Goal: Information Seeking & Learning: Learn about a topic

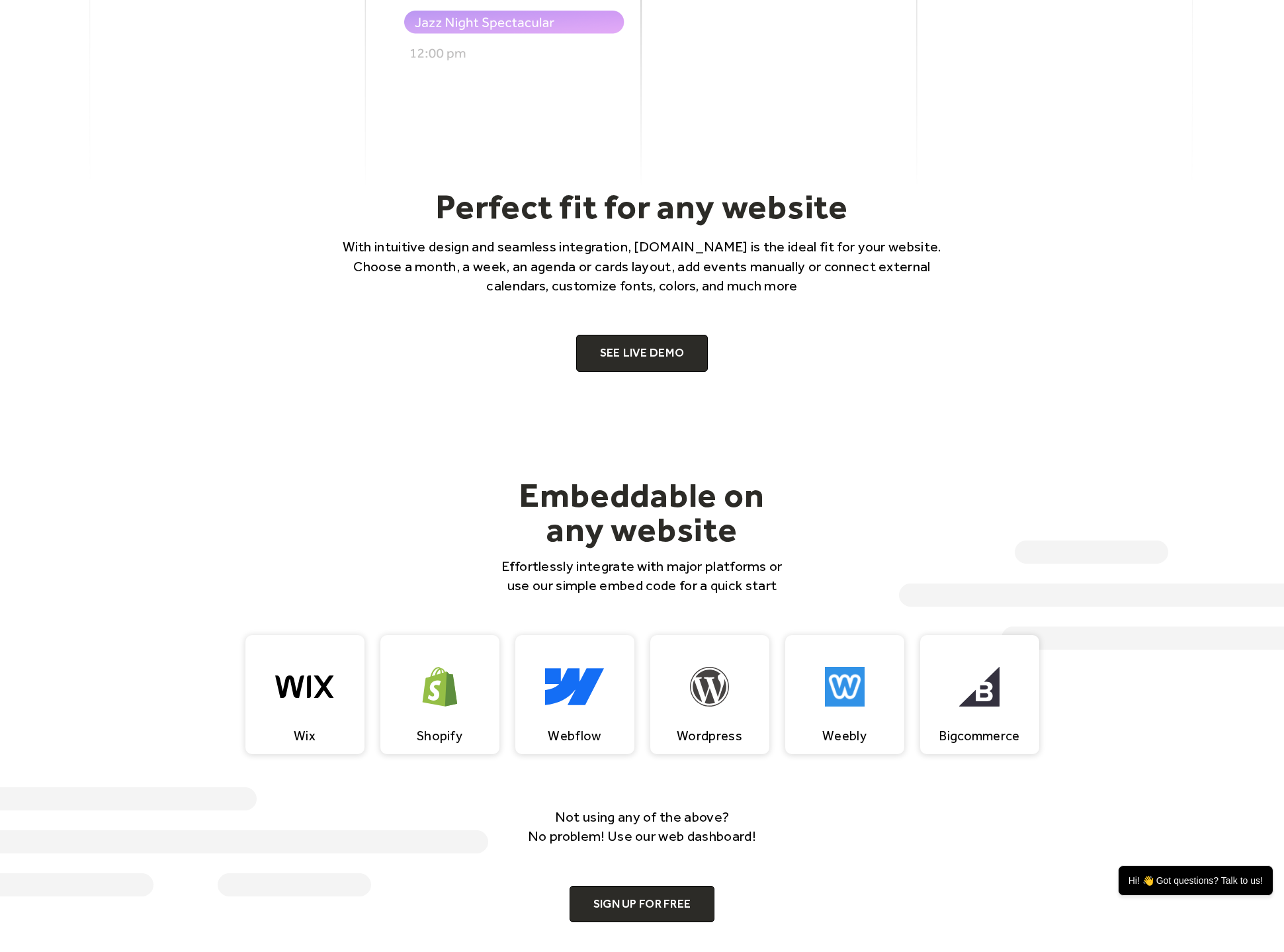
scroll to position [887, 0]
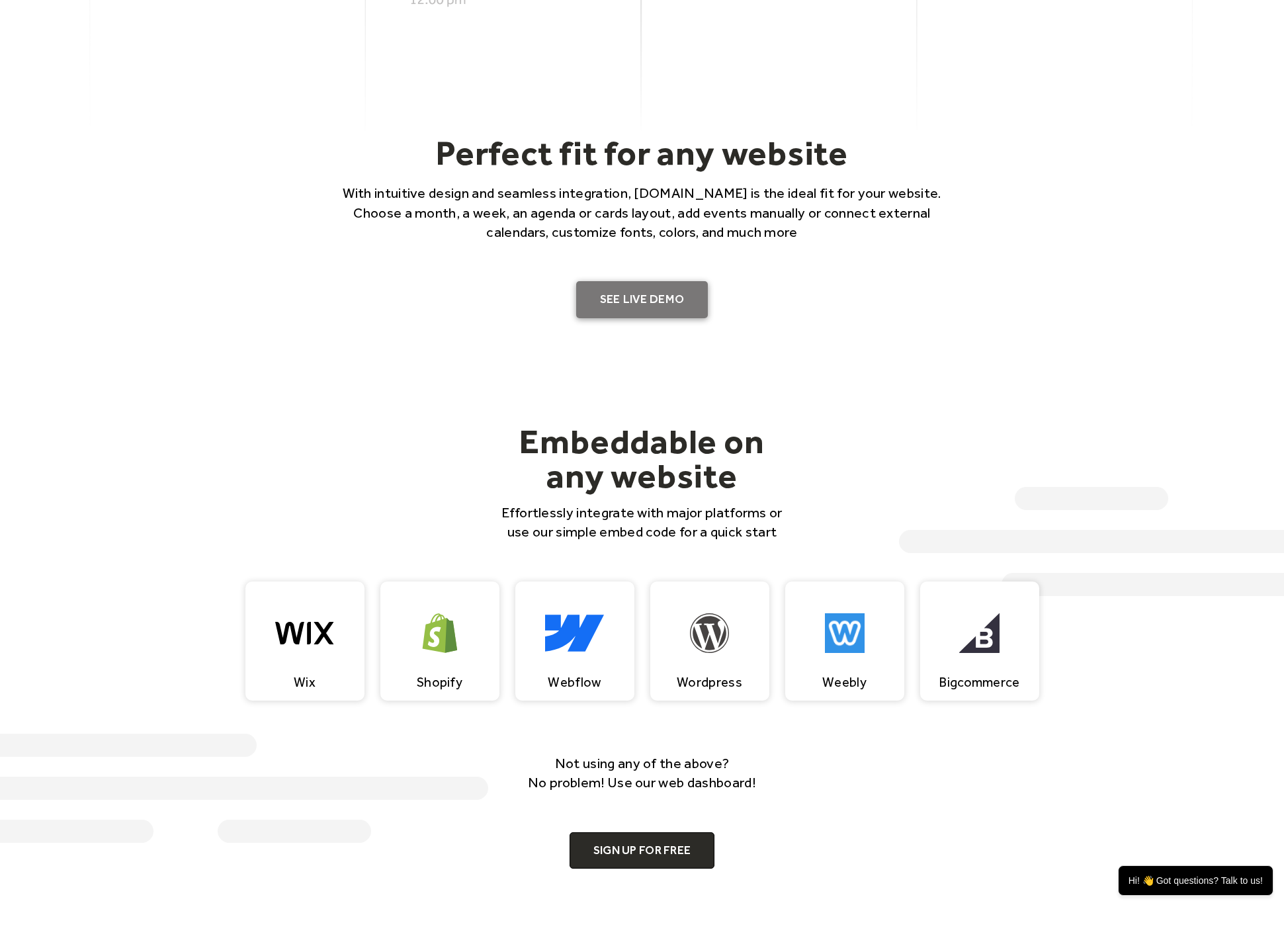
click at [675, 291] on link "SEE LIVE DEMO" at bounding box center [642, 299] width 132 height 37
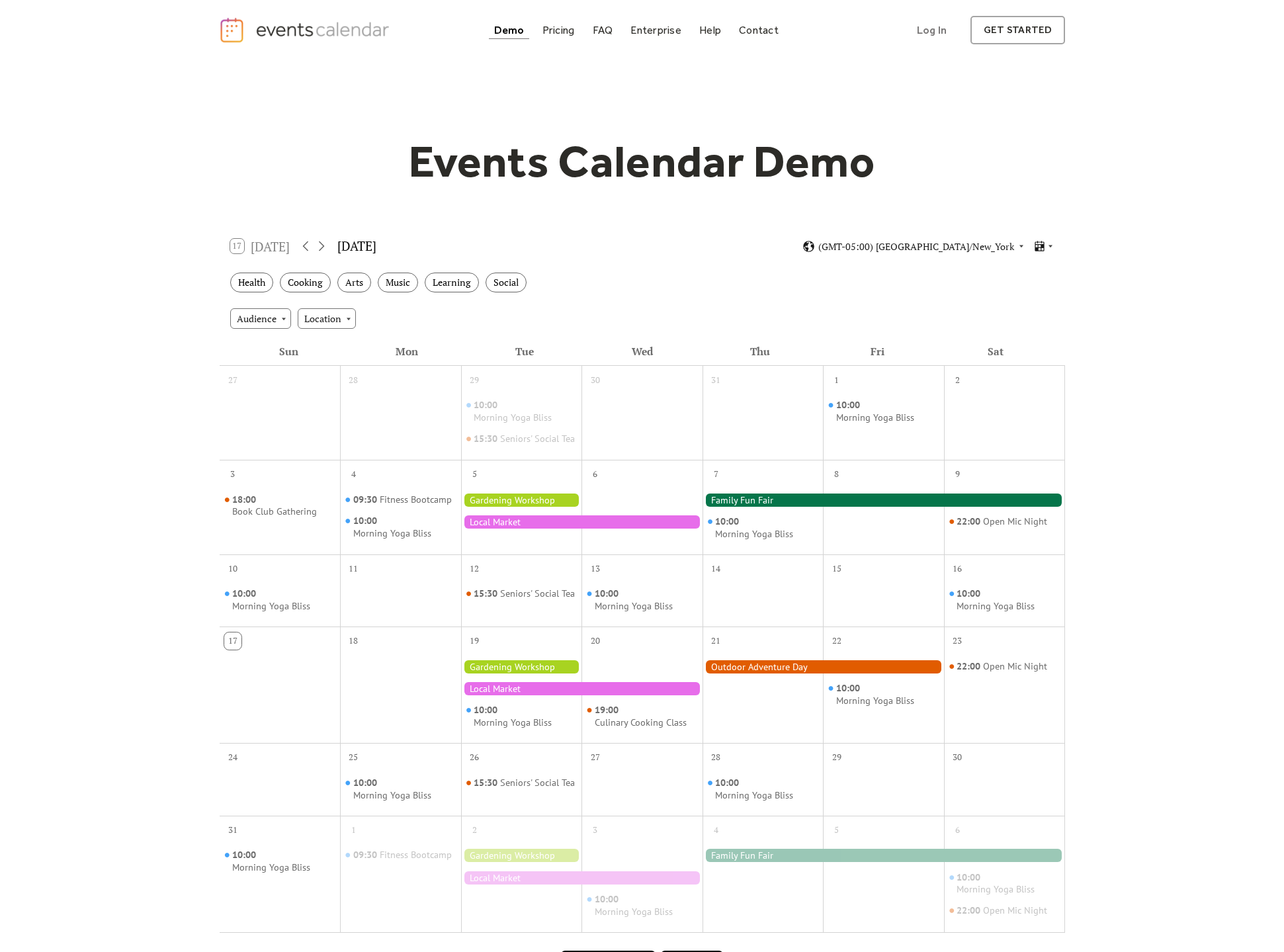
click at [517, 505] on div at bounding box center [522, 500] width 121 height 13
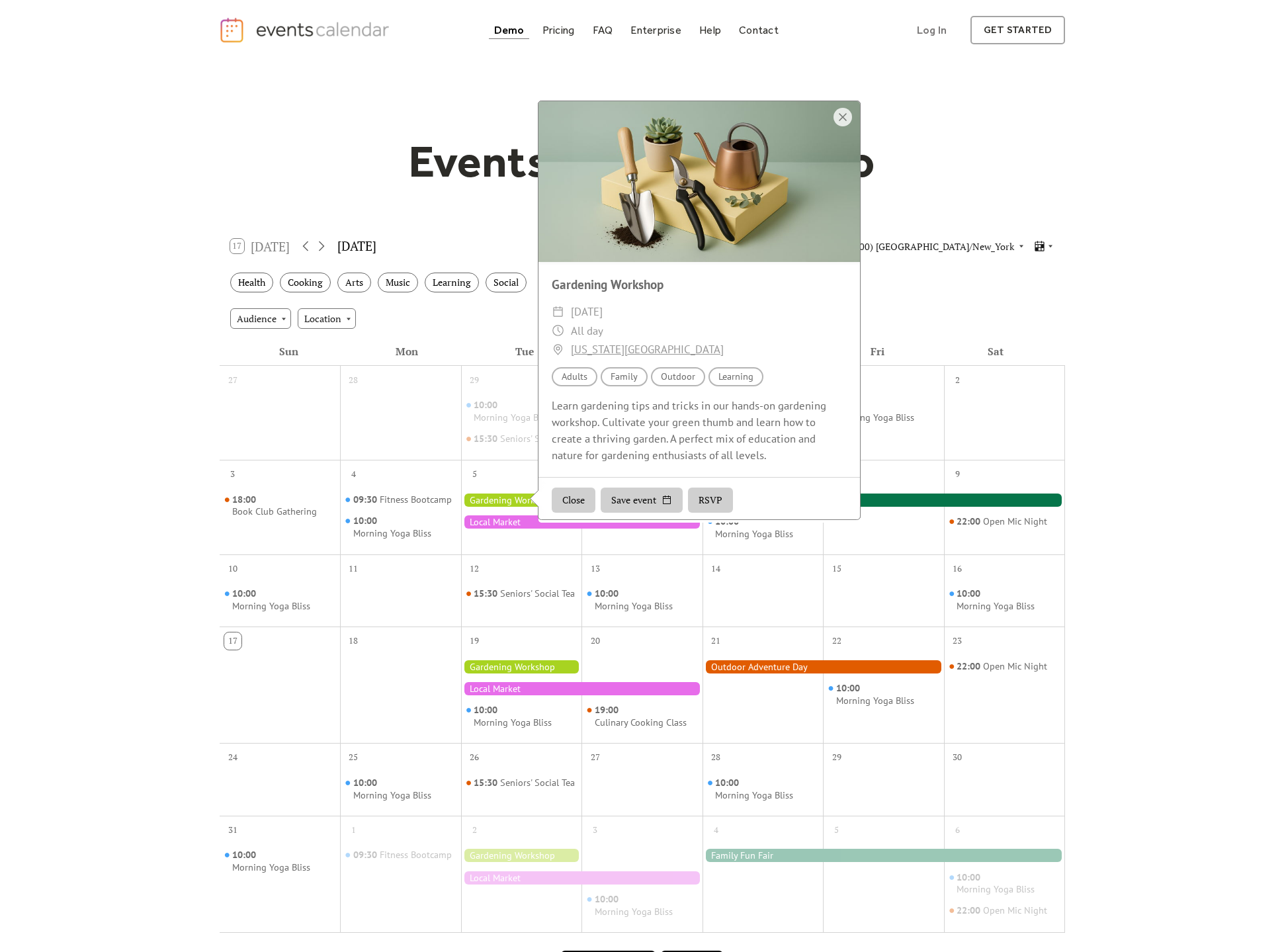
click at [1199, 201] on div "Events Calendar Demo Loading the Events Calendar..." at bounding box center [642, 559] width 1284 height 998
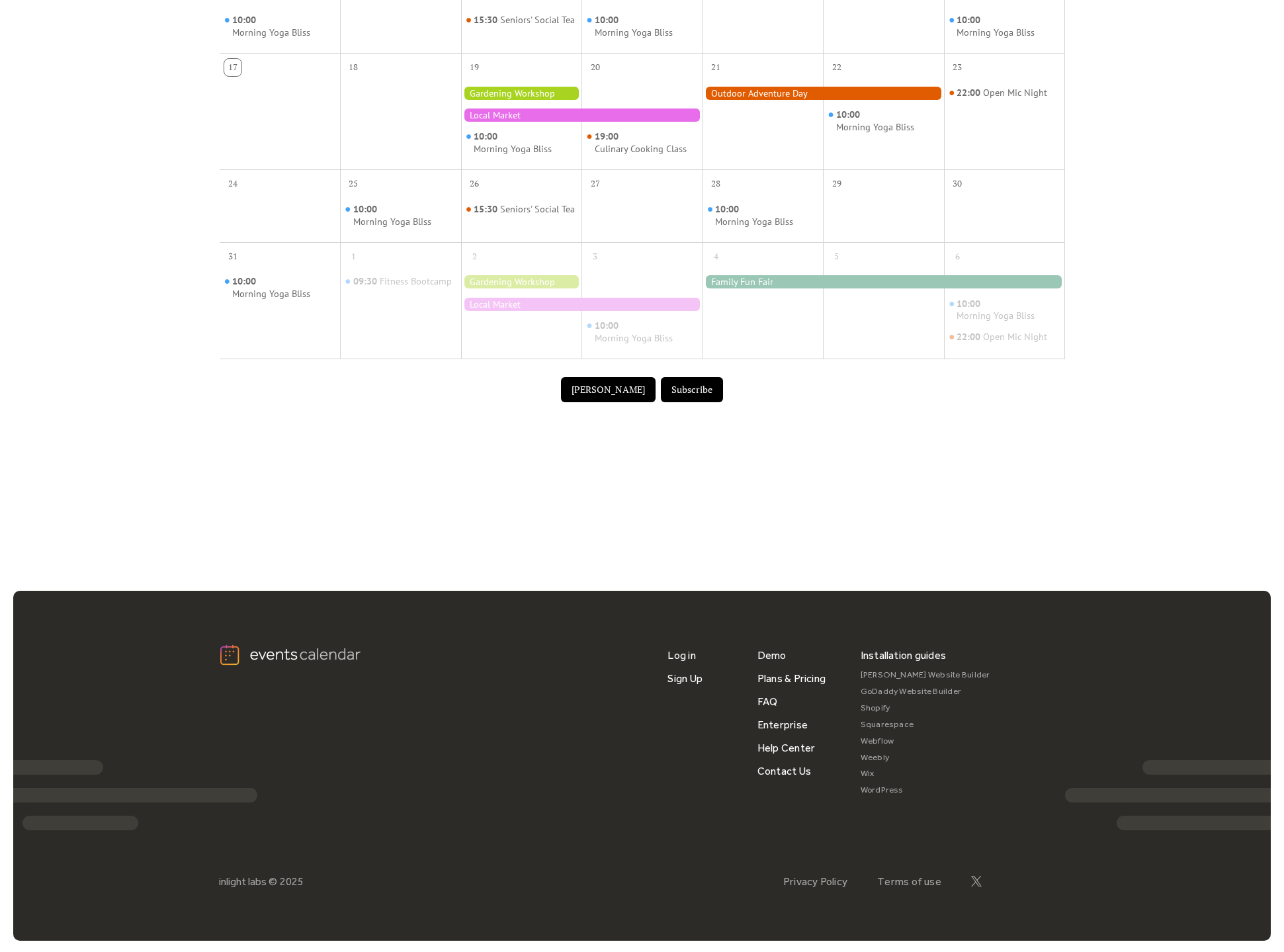
scroll to position [572, 0]
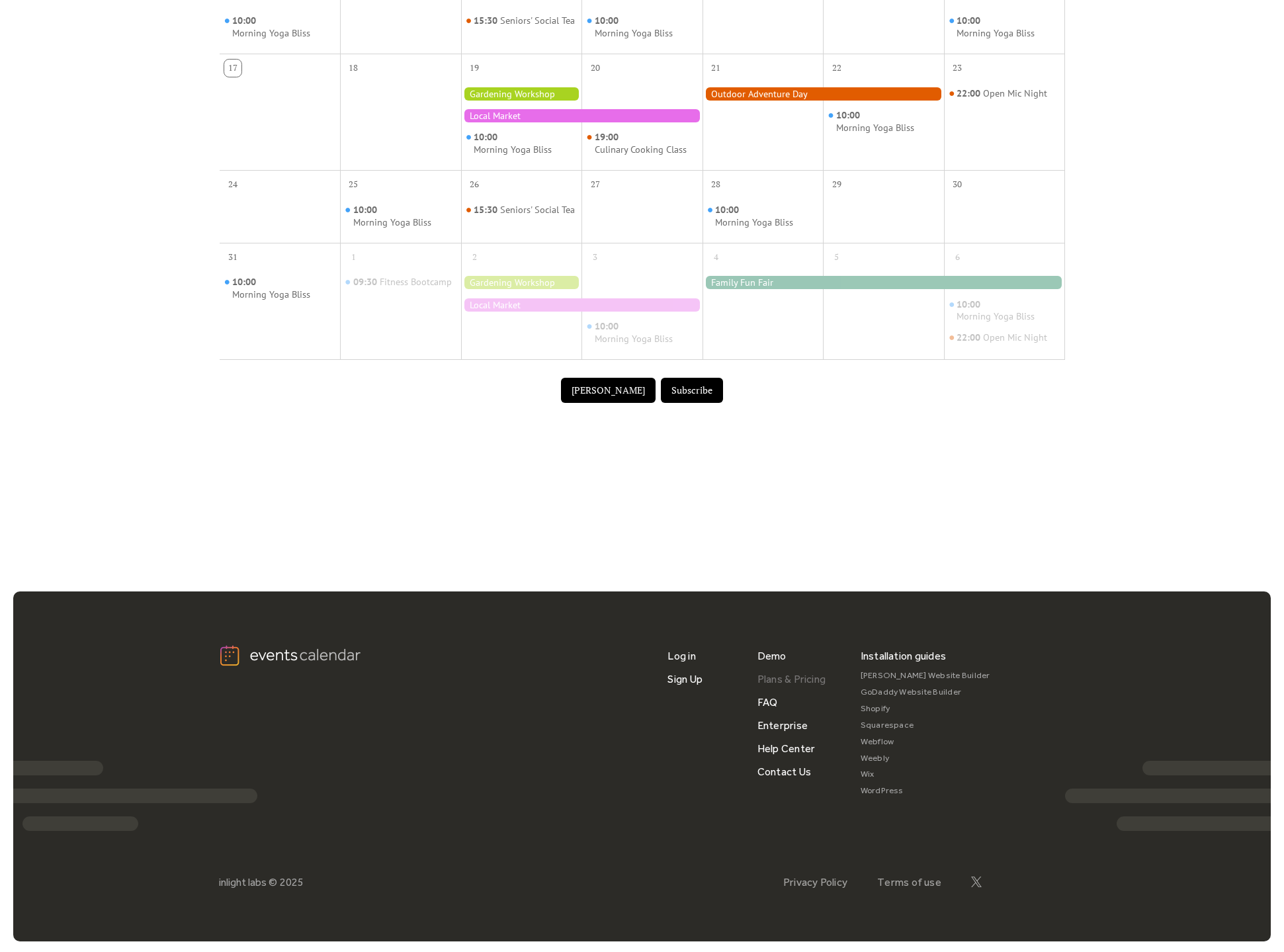
click at [798, 681] on link "Plans & Pricing" at bounding box center [791, 678] width 68 height 23
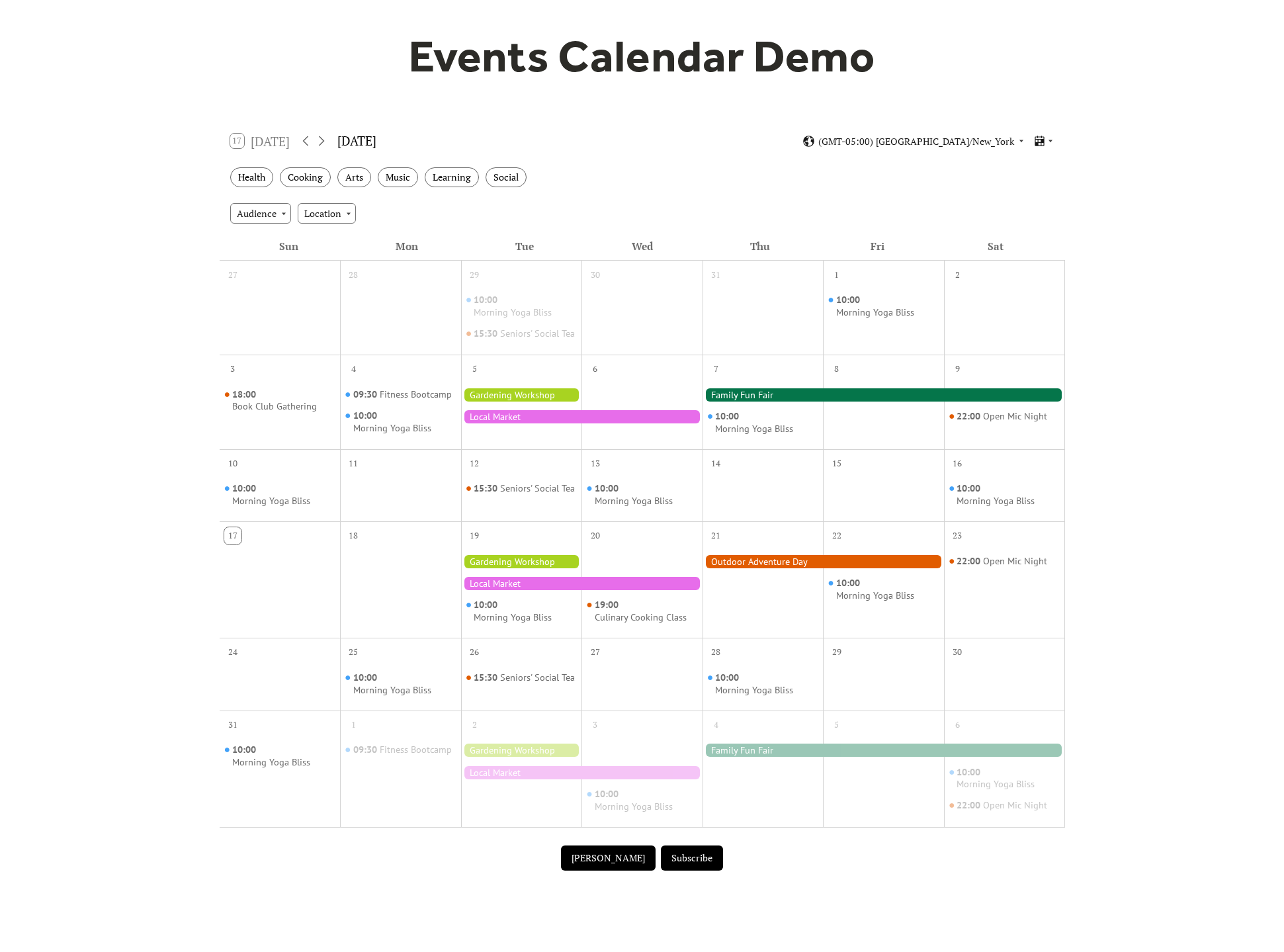
scroll to position [104, 0]
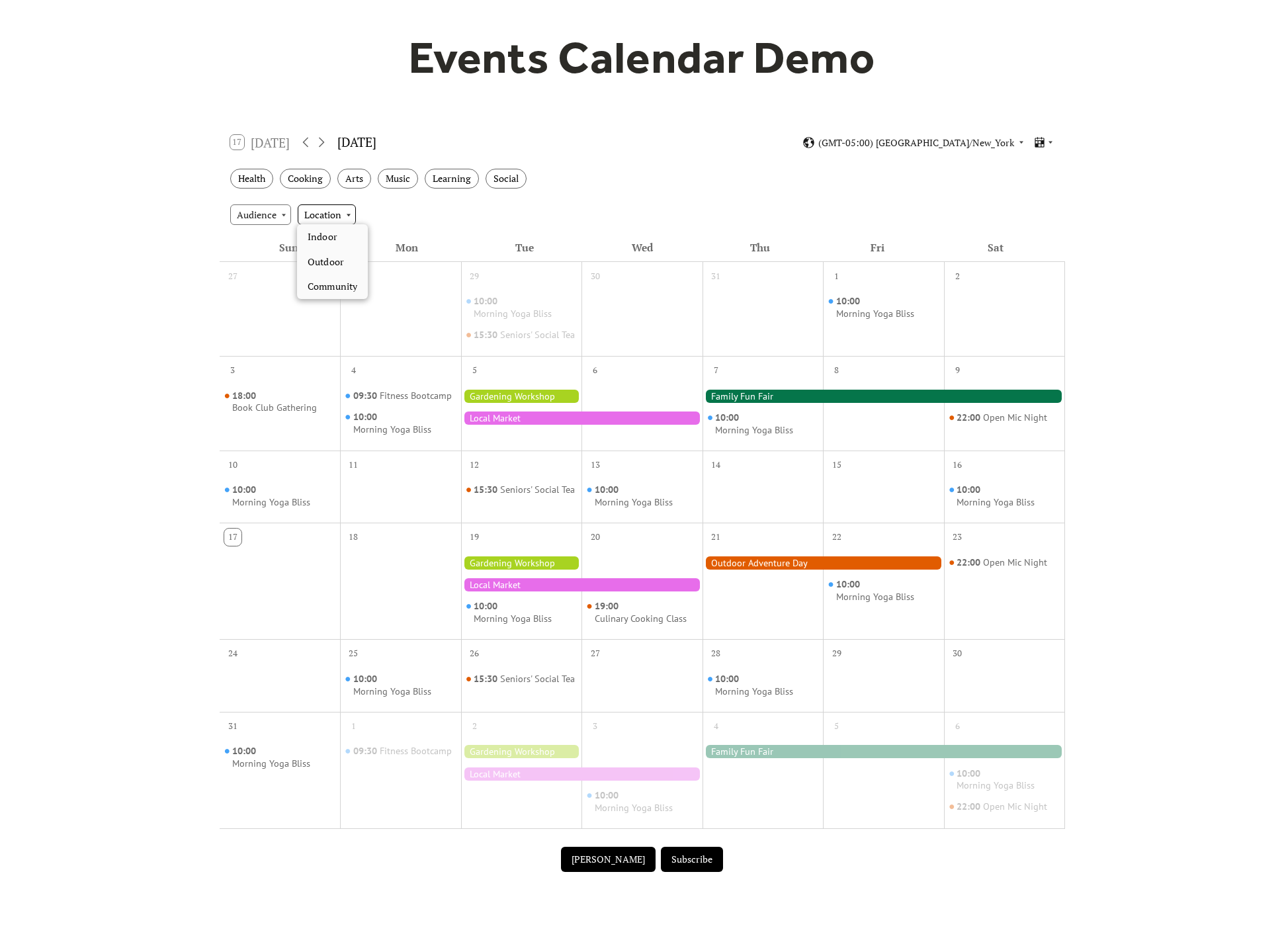
click at [341, 206] on div "Location" at bounding box center [327, 214] width 58 height 20
click at [277, 210] on div "Audience" at bounding box center [260, 214] width 61 height 20
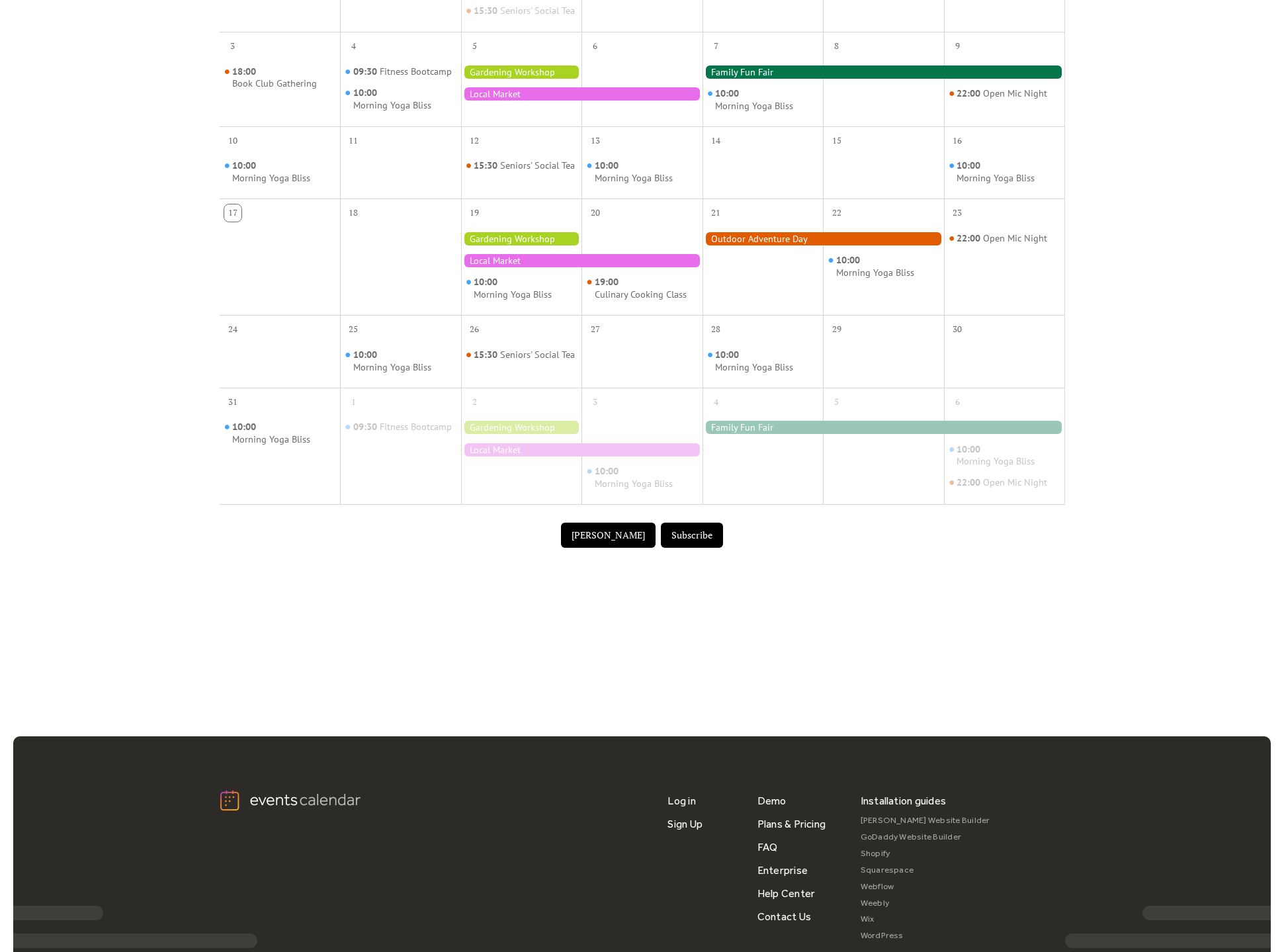
scroll to position [429, 0]
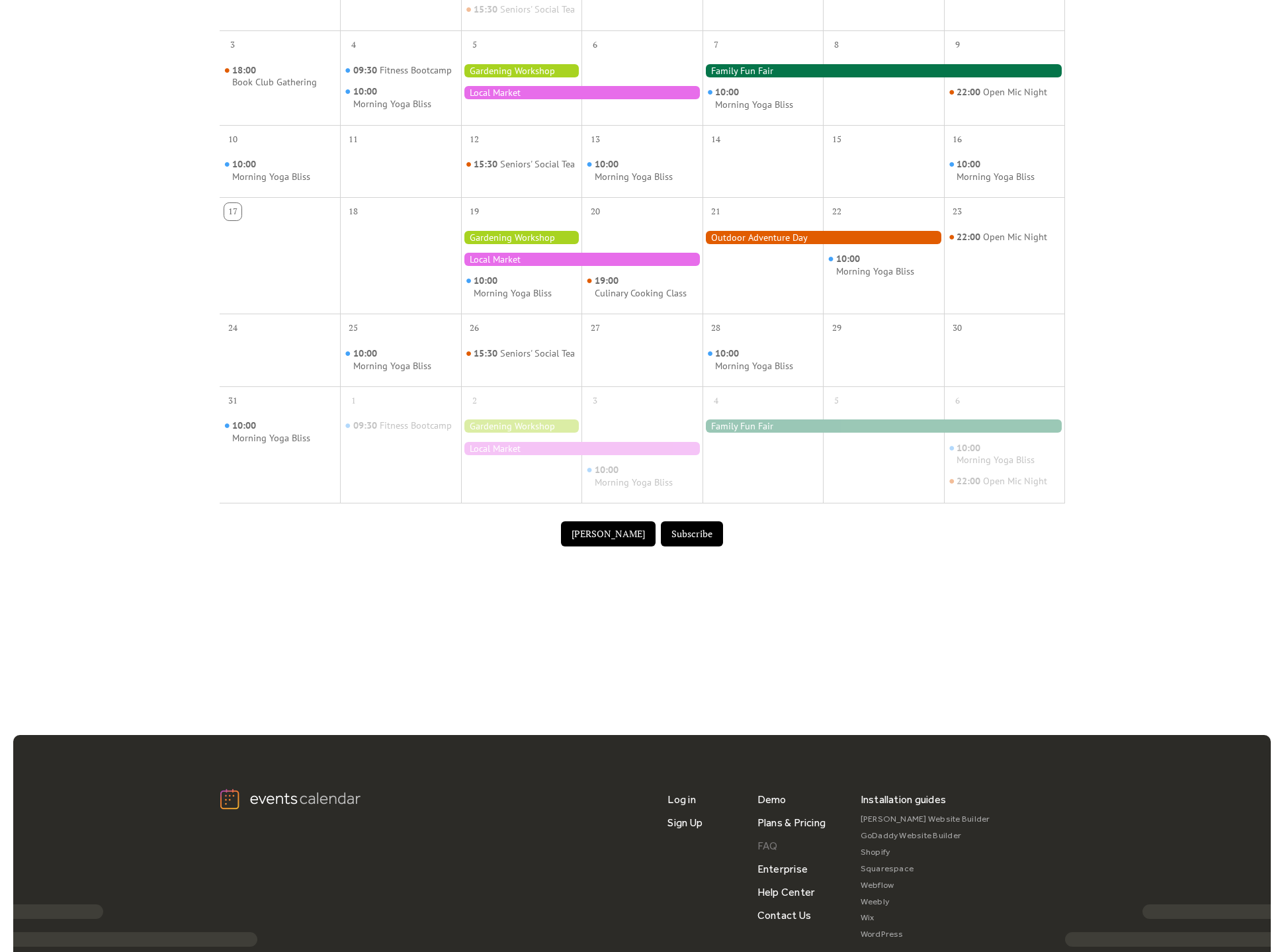
click at [772, 850] on link "FAQ" at bounding box center [767, 845] width 21 height 23
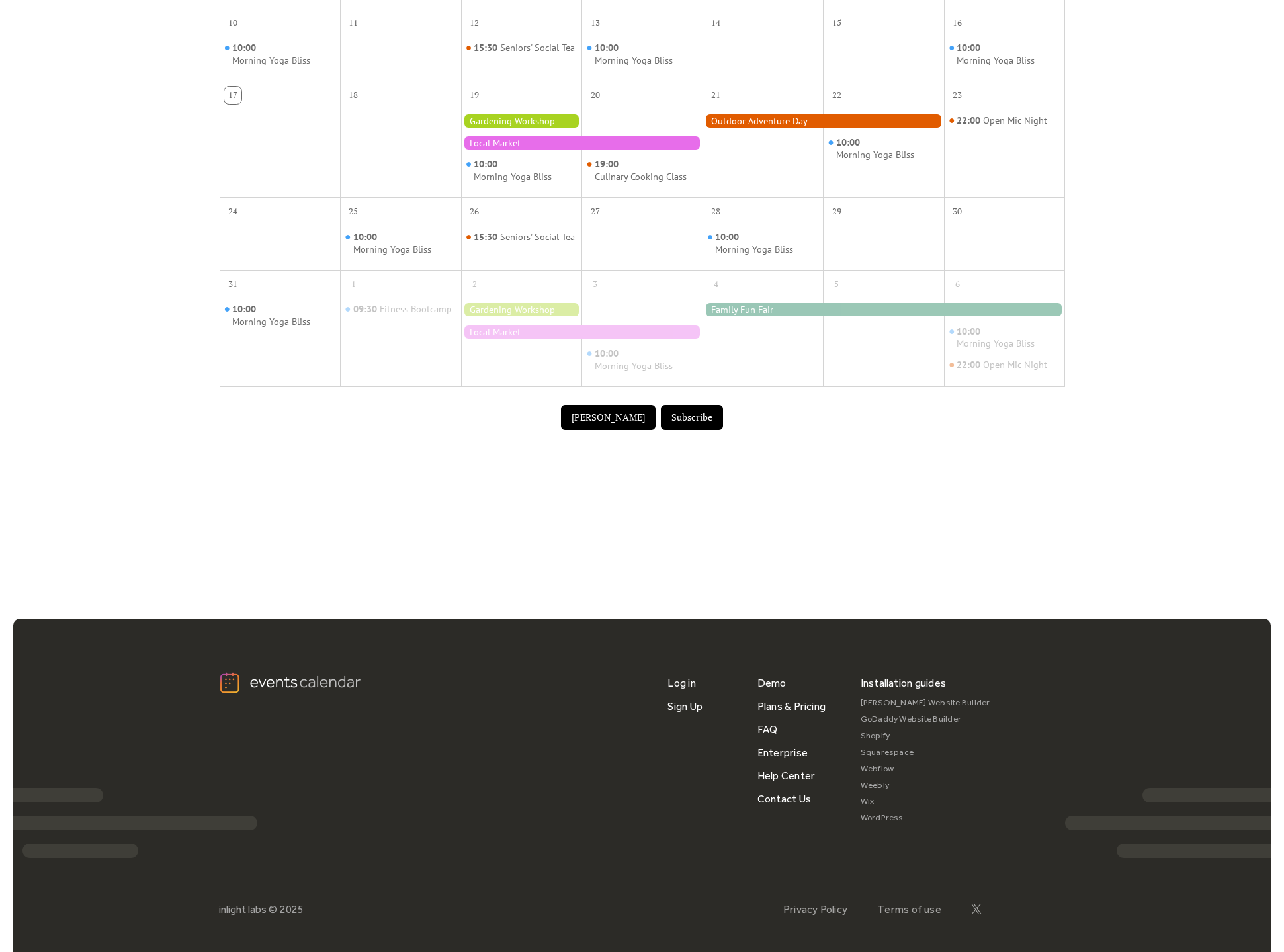
scroll to position [572, 0]
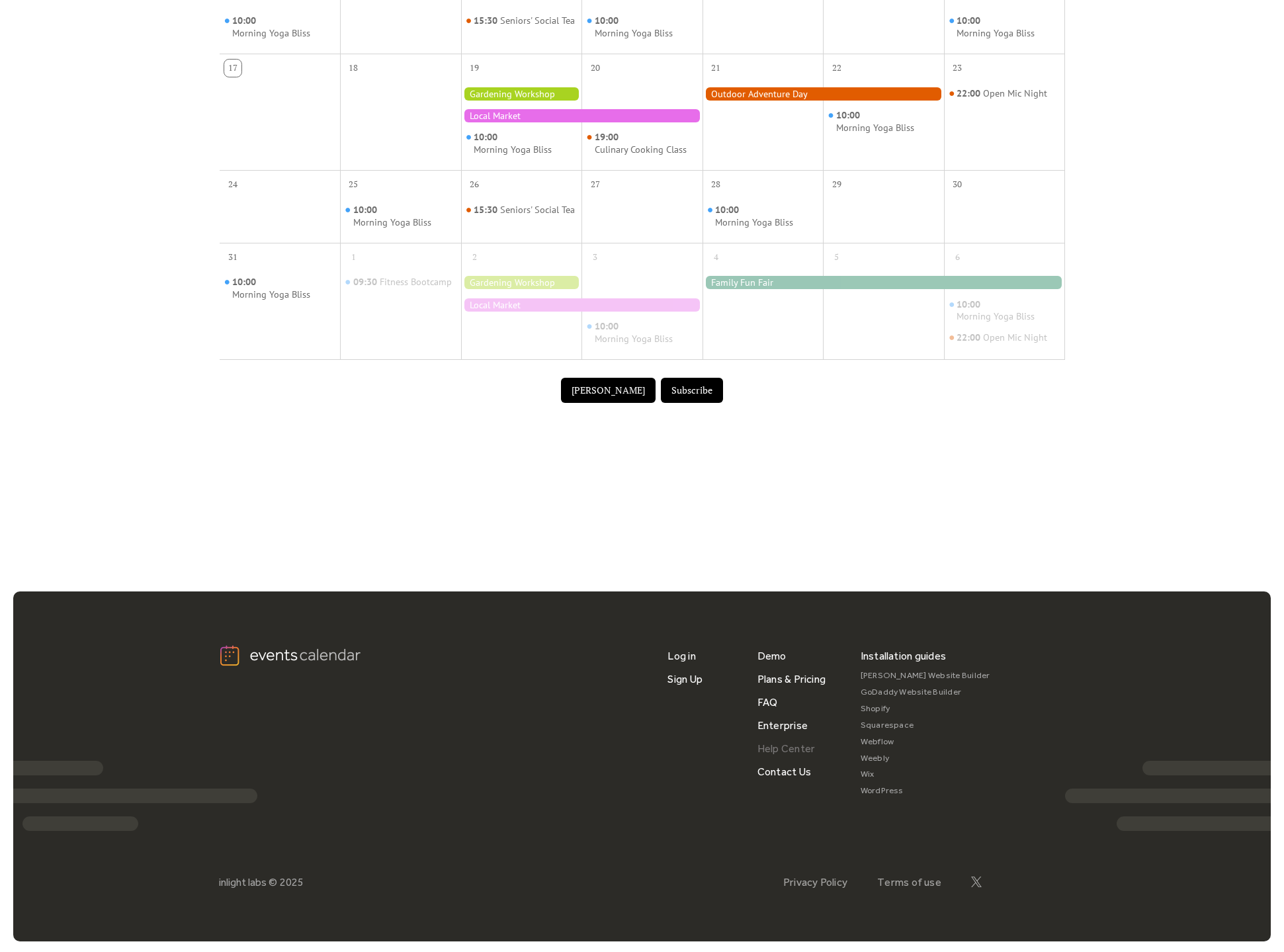
click at [769, 750] on link "Help Center" at bounding box center [786, 747] width 58 height 23
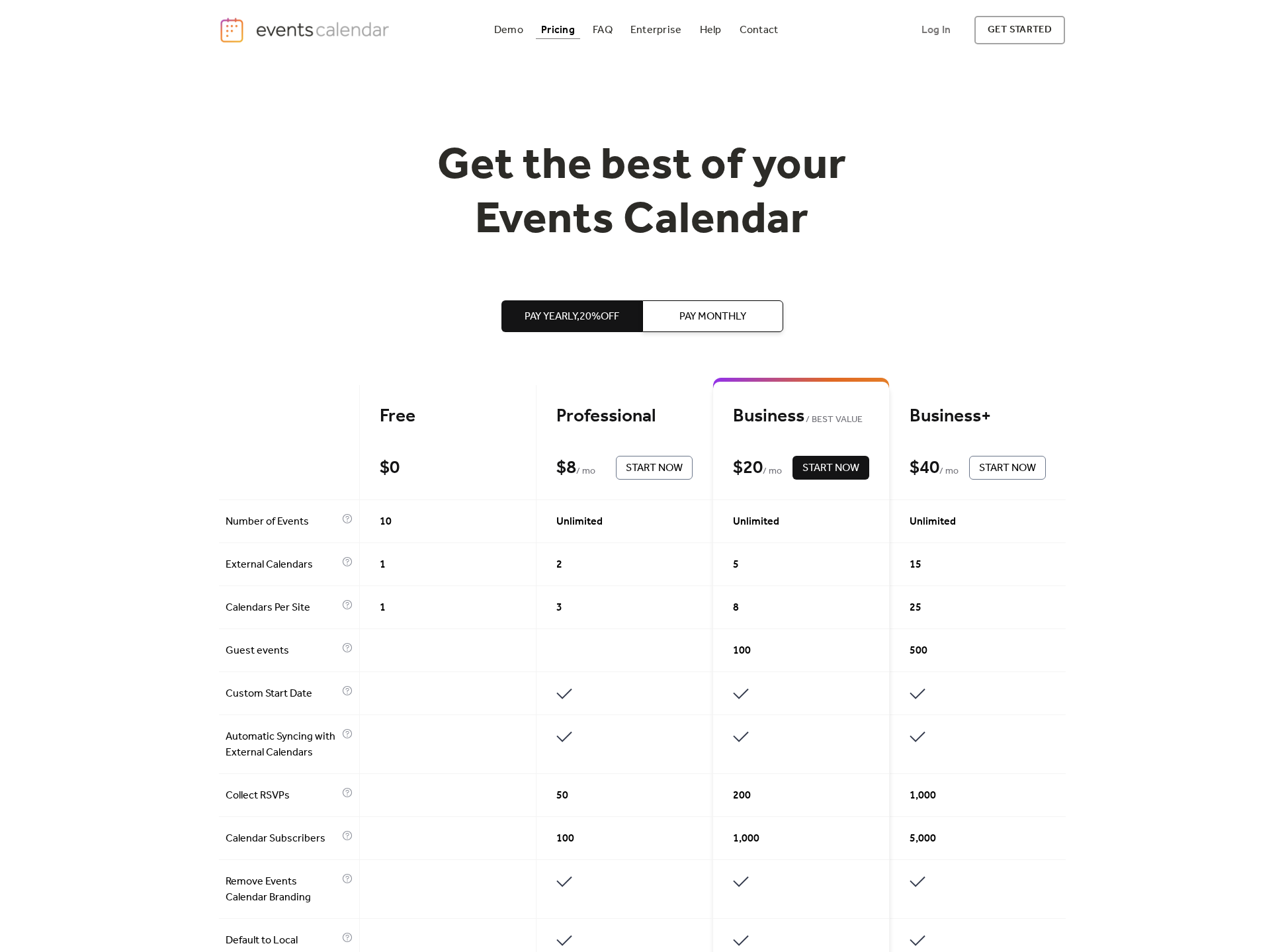
click at [737, 319] on span "Pay Monthly" at bounding box center [712, 317] width 67 height 16
click at [609, 319] on span "Pay Yearly, 20% off" at bounding box center [572, 317] width 95 height 16
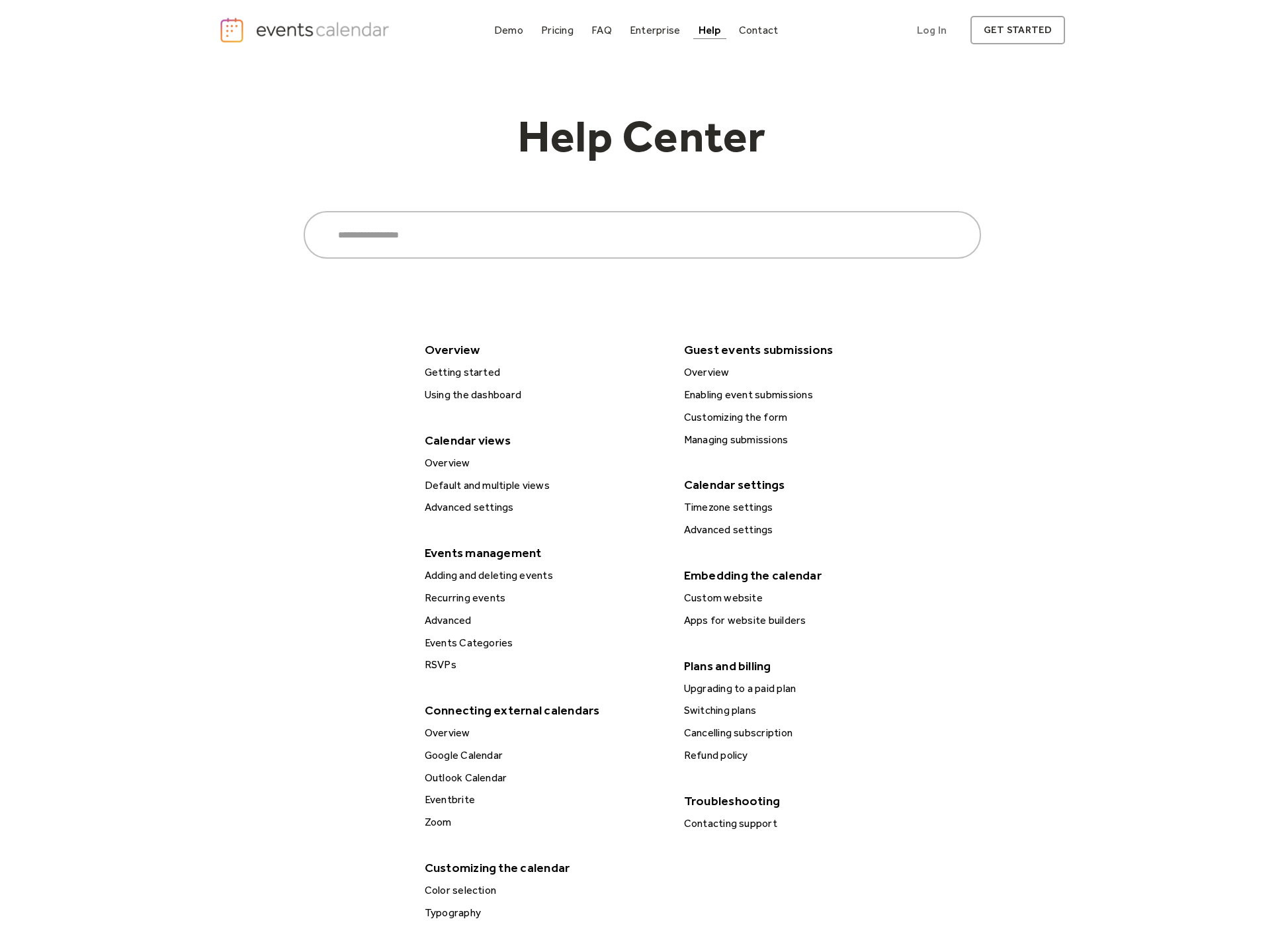
click at [469, 371] on div "Getting started" at bounding box center [545, 372] width 247 height 17
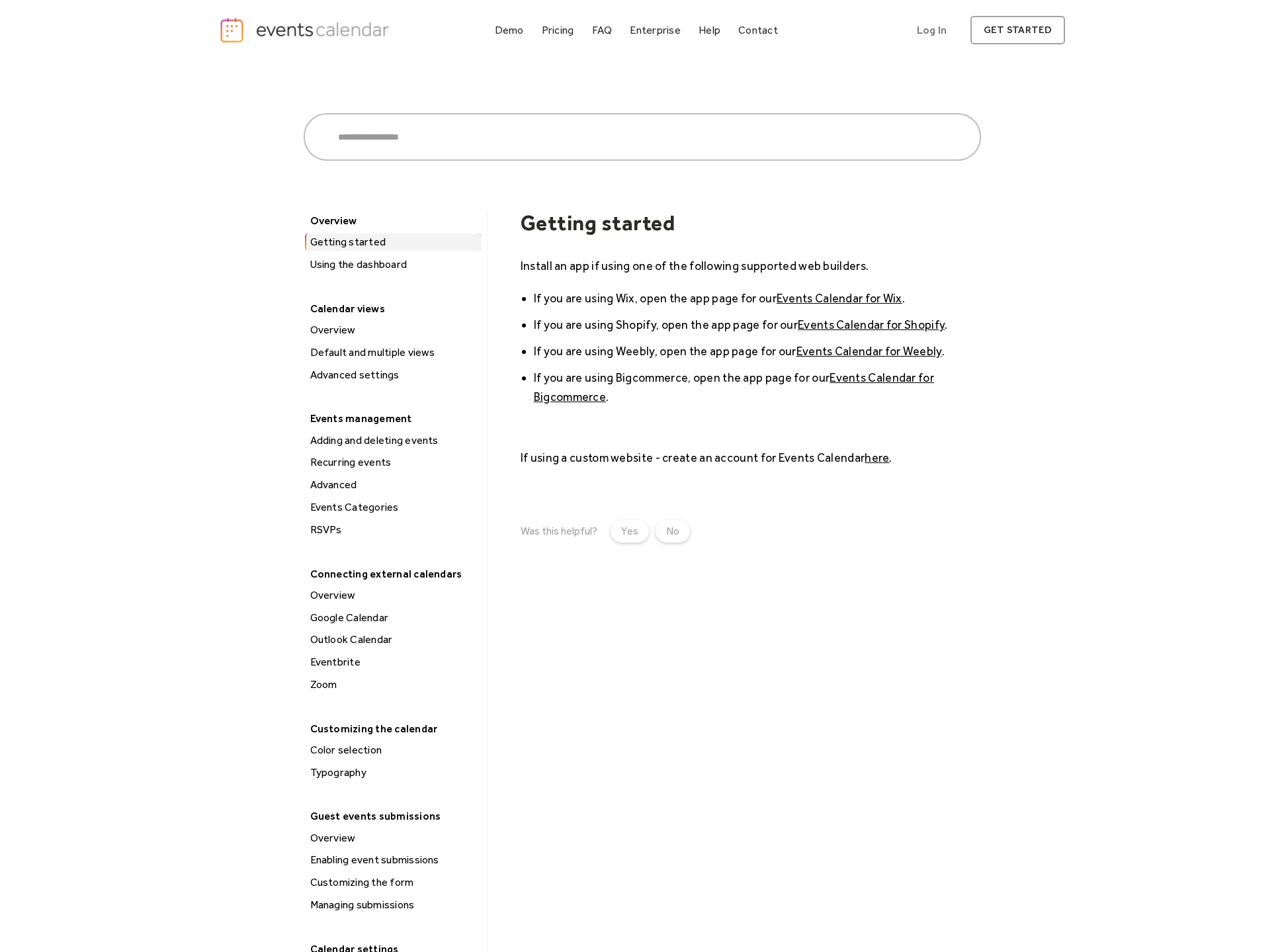
click at [380, 269] on div "Using the dashboard" at bounding box center [394, 264] width 175 height 17
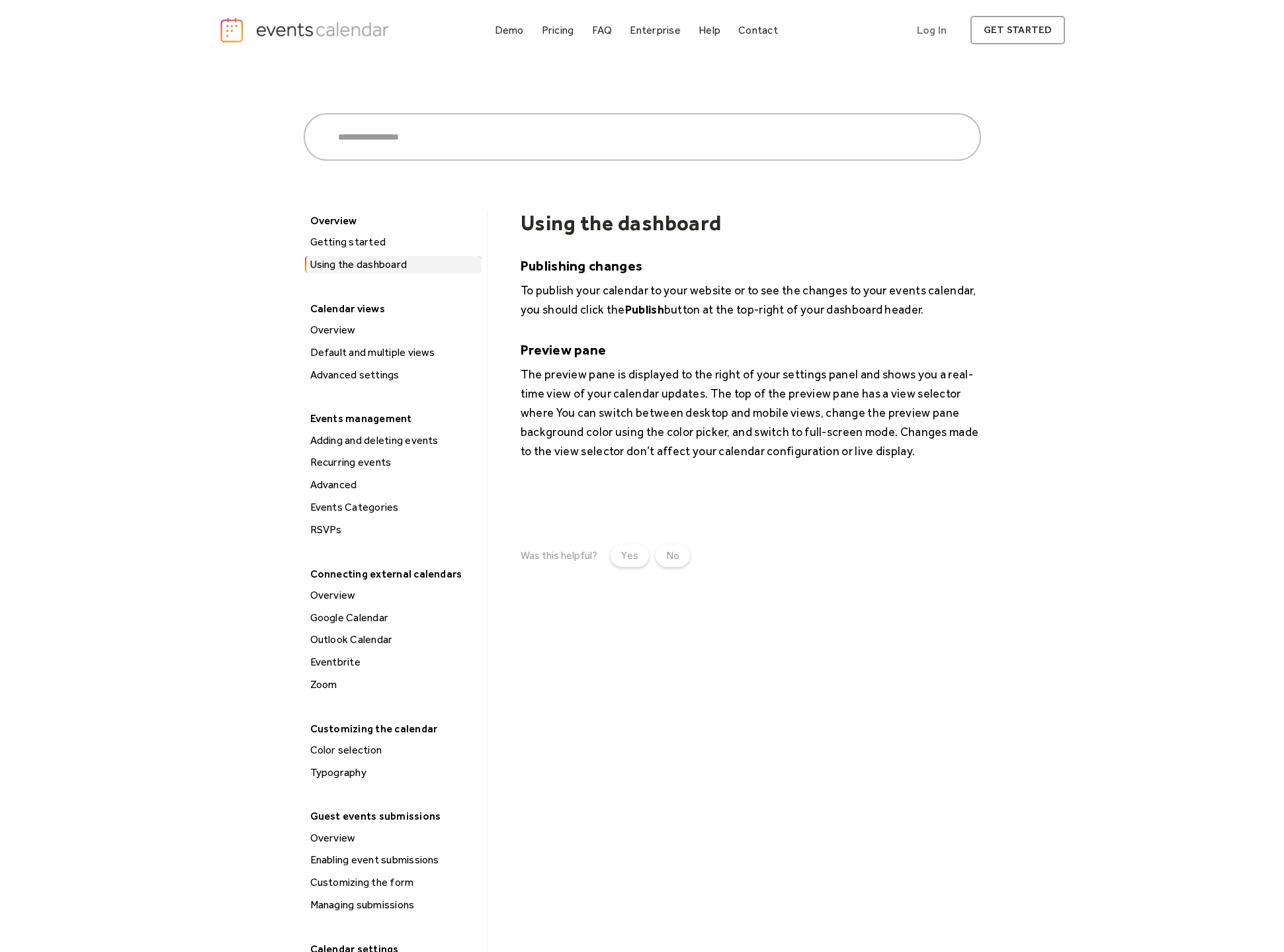
click at [347, 331] on div "Overview" at bounding box center [394, 330] width 175 height 17
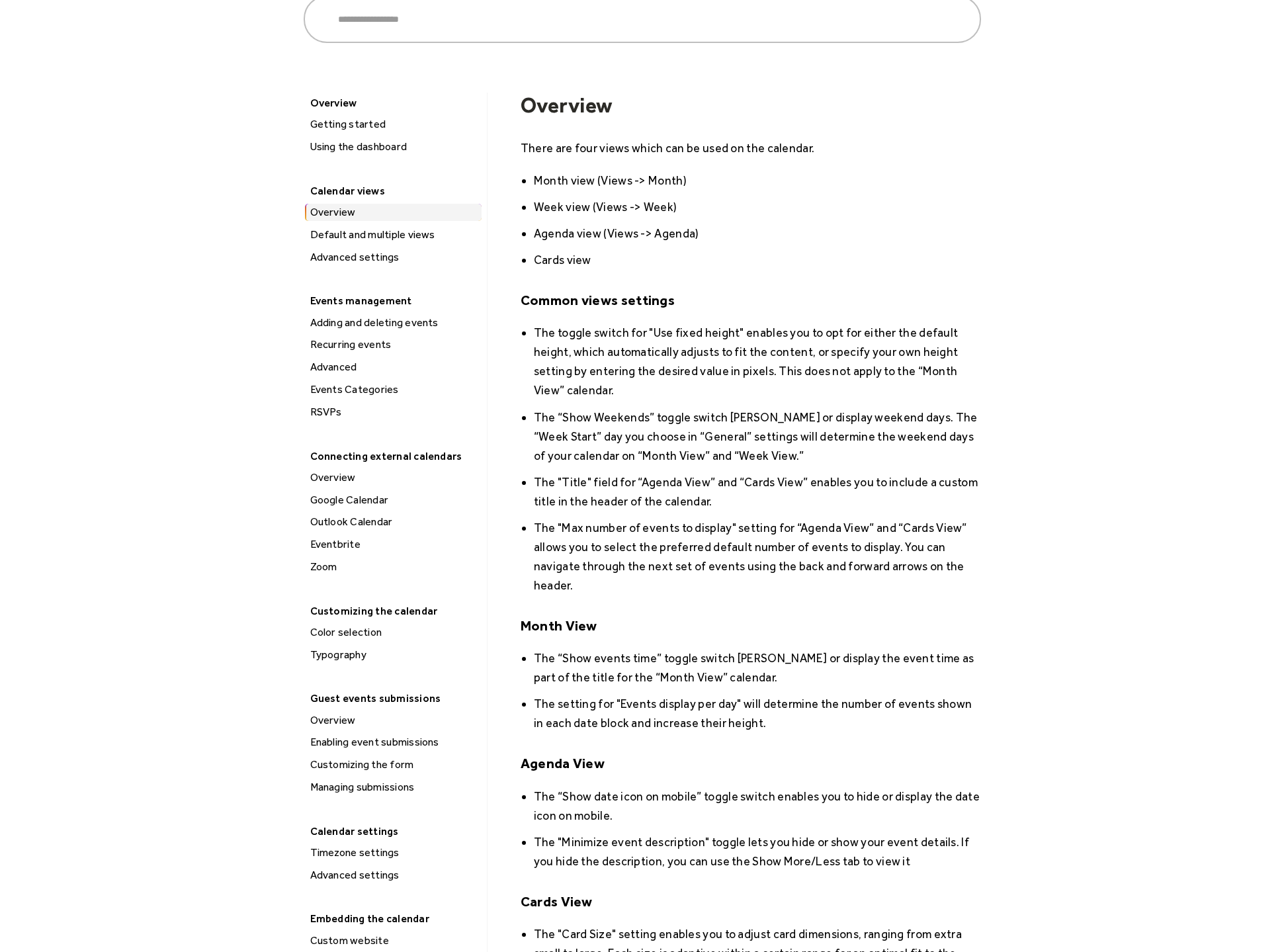
scroll to position [68, 0]
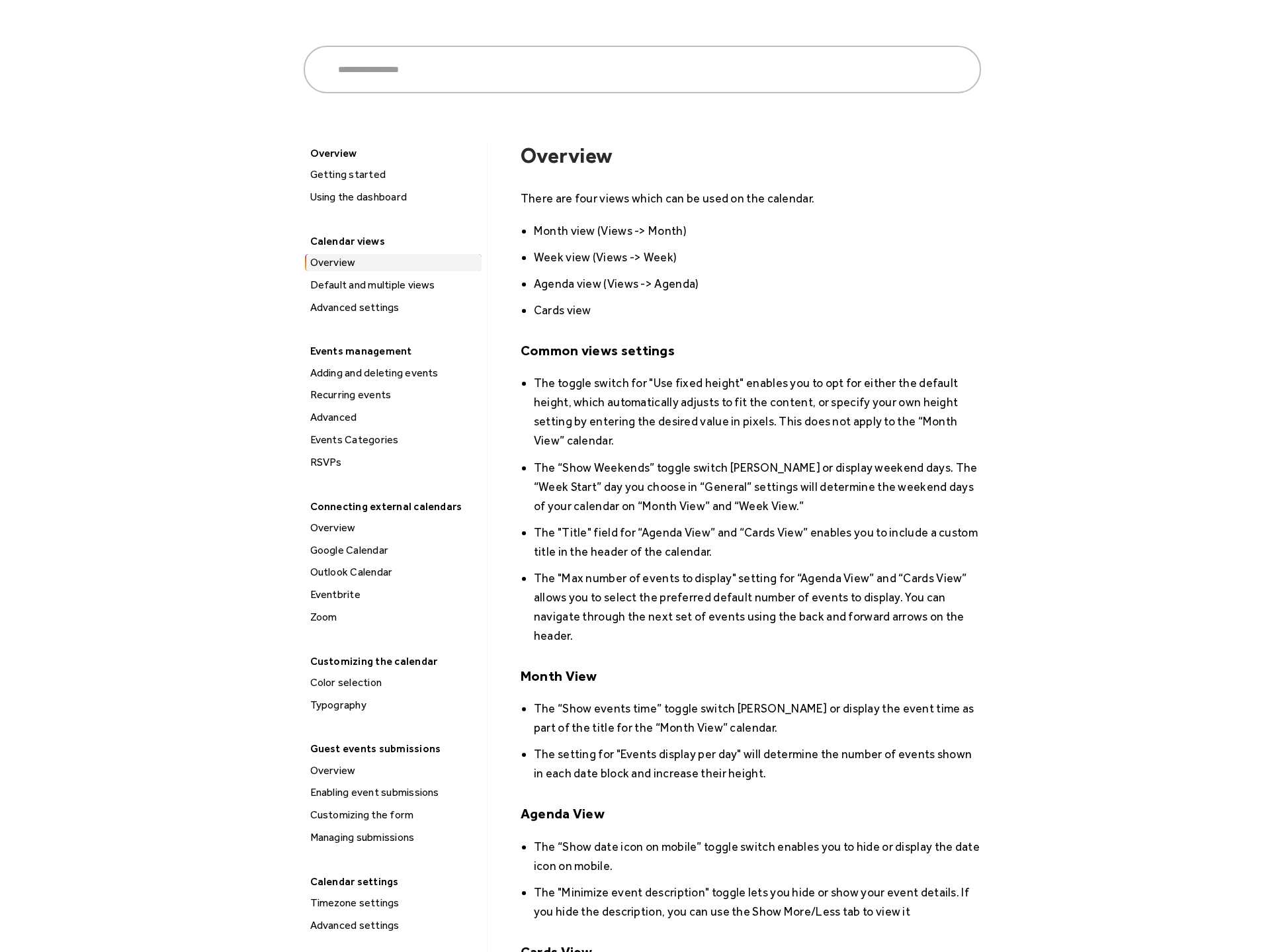
click at [389, 434] on div "Events Categories" at bounding box center [394, 439] width 175 height 17
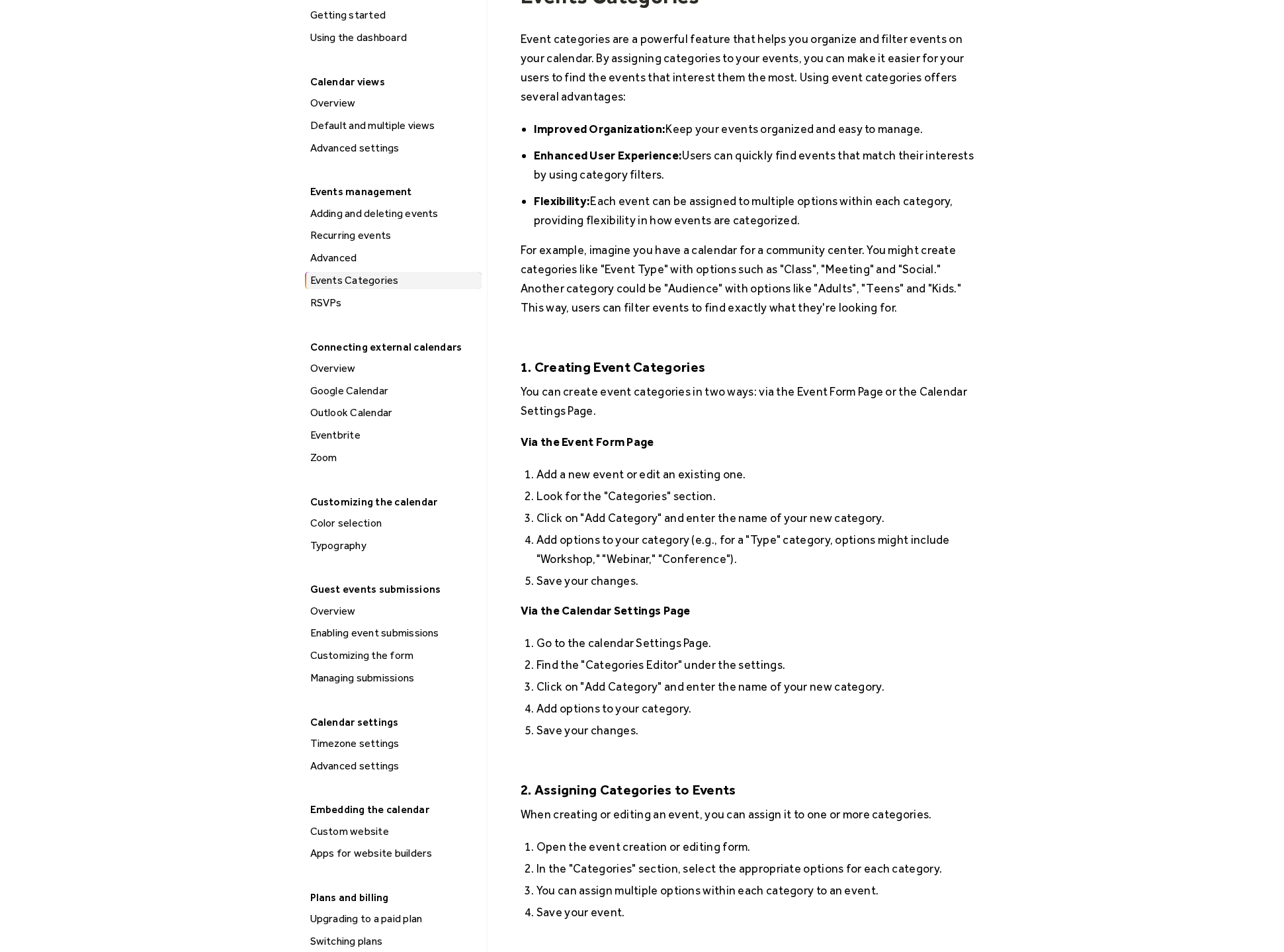
scroll to position [260, 0]
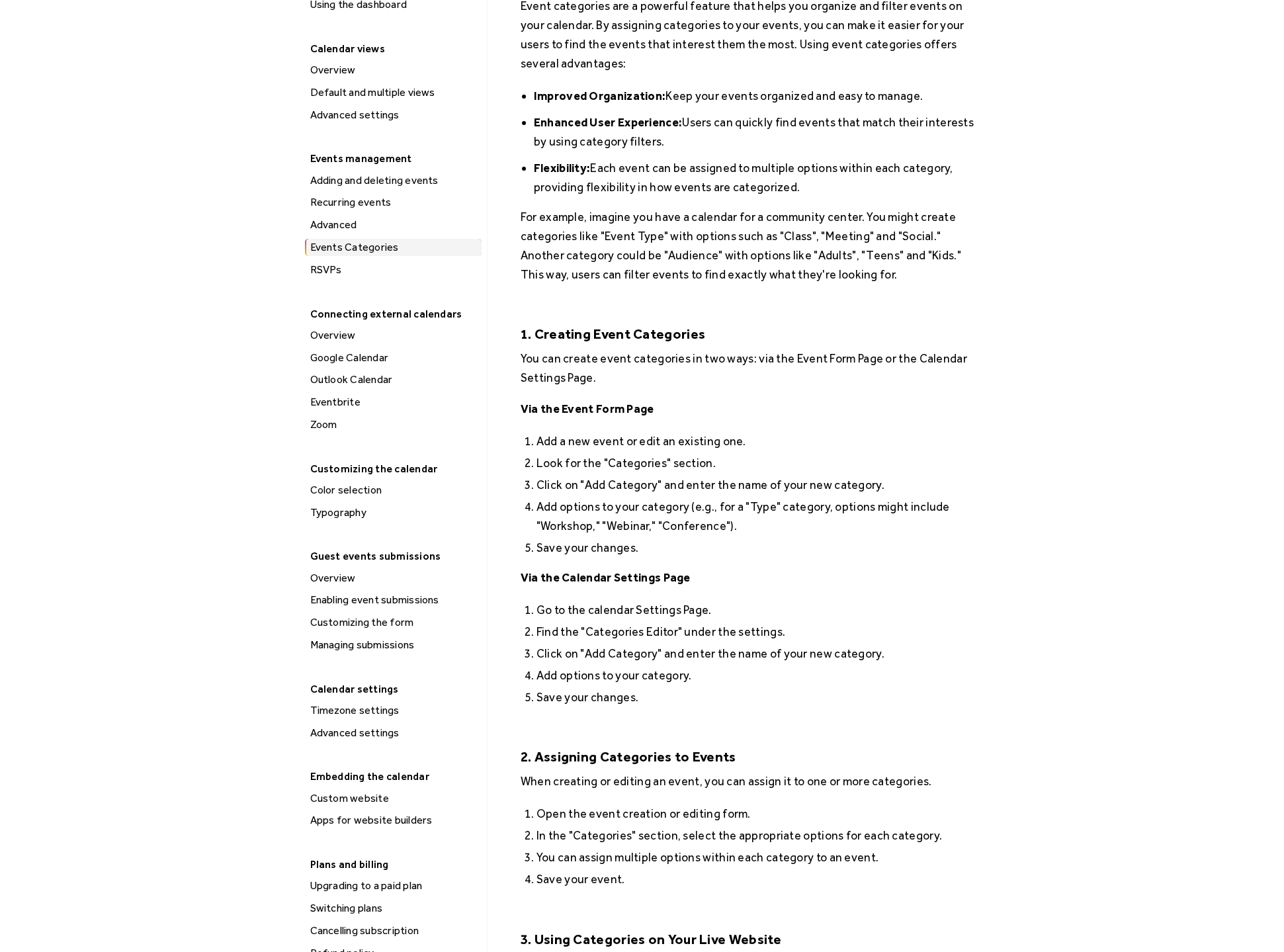
click at [375, 614] on div "Customizing the form" at bounding box center [394, 622] width 175 height 17
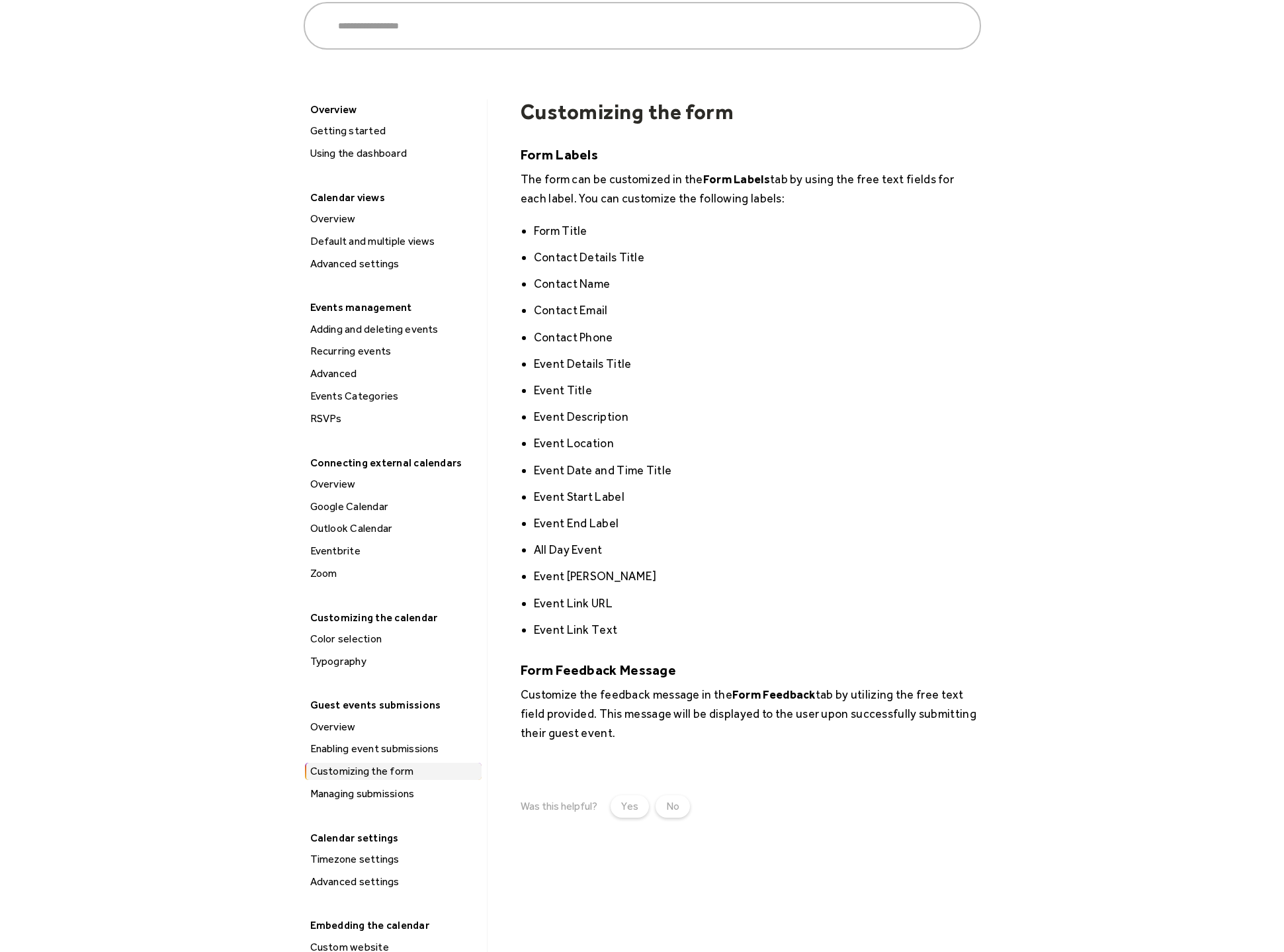
scroll to position [135, 0]
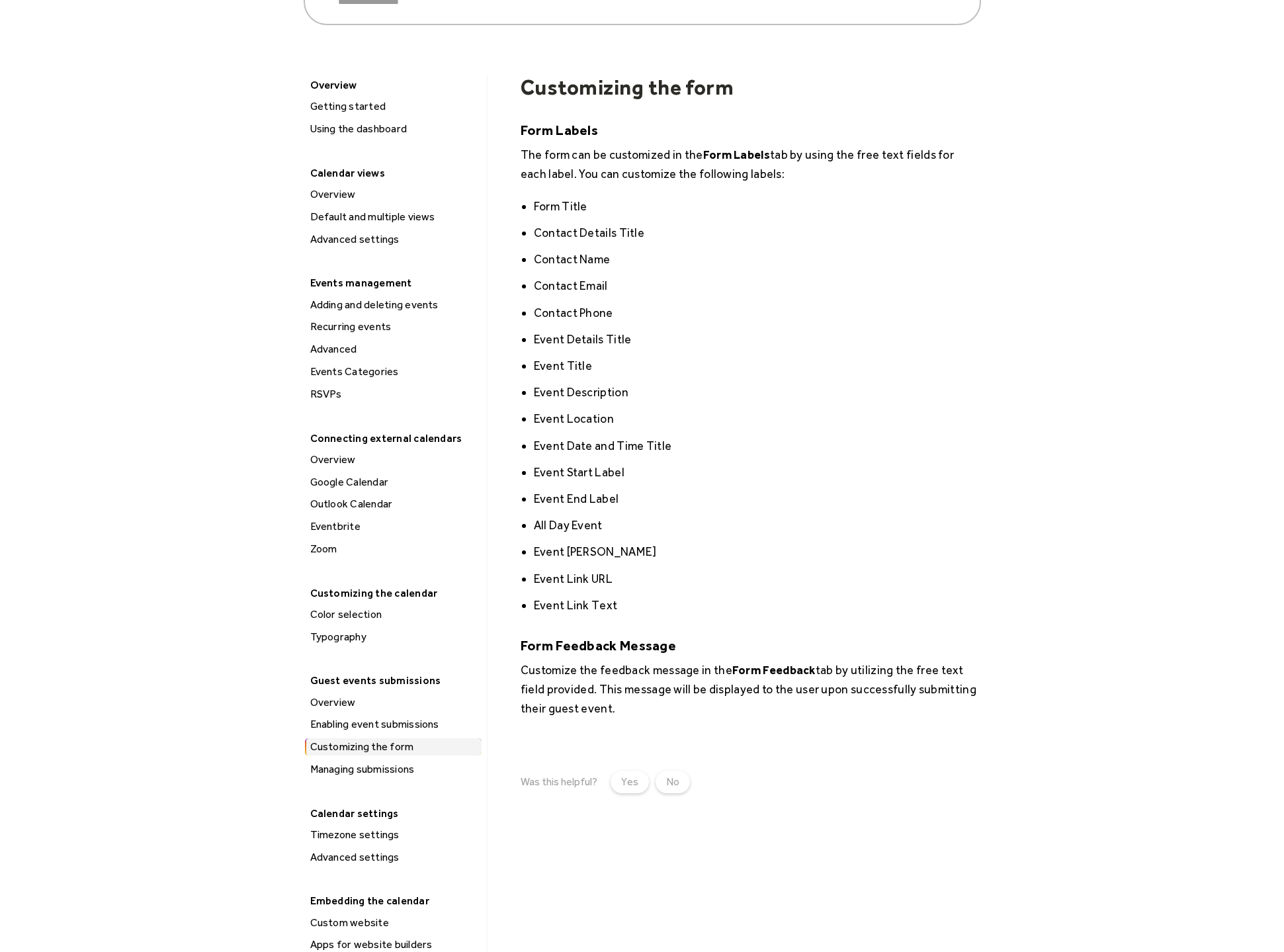
click at [337, 694] on div "Overview" at bounding box center [394, 702] width 175 height 17
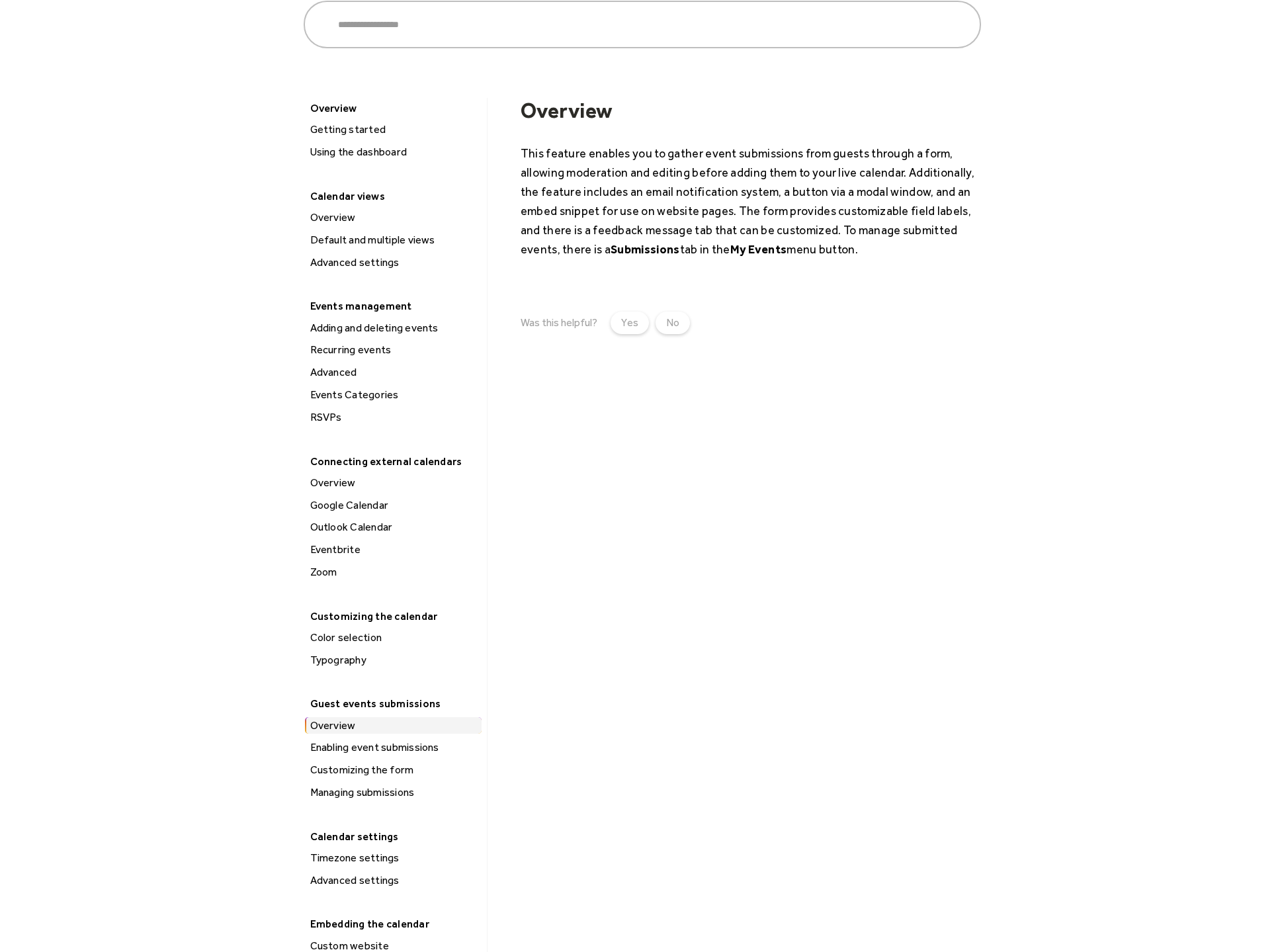
scroll to position [126, 0]
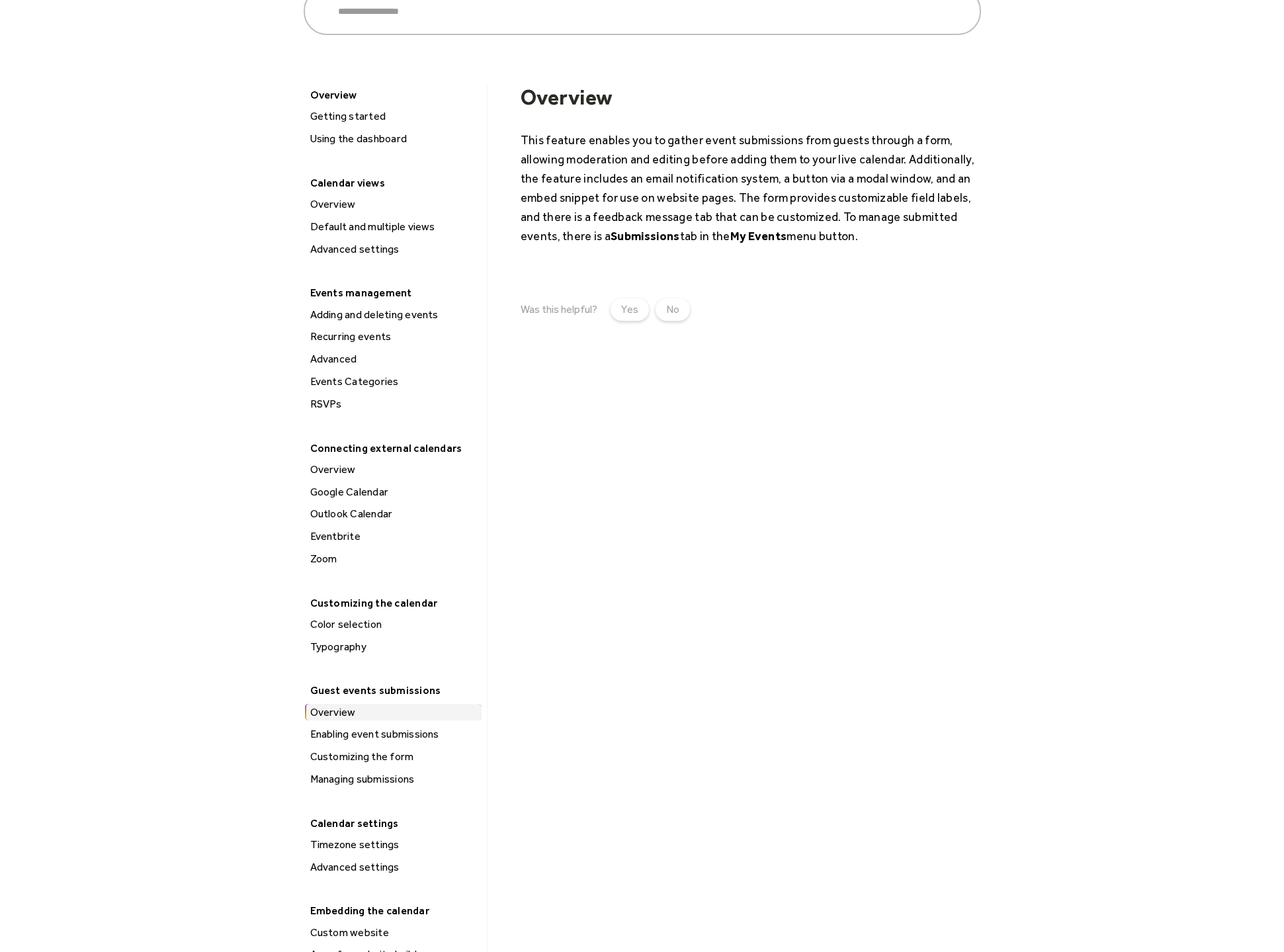
click at [422, 725] on div "Enabling event submissions" at bounding box center [394, 733] width 175 height 17
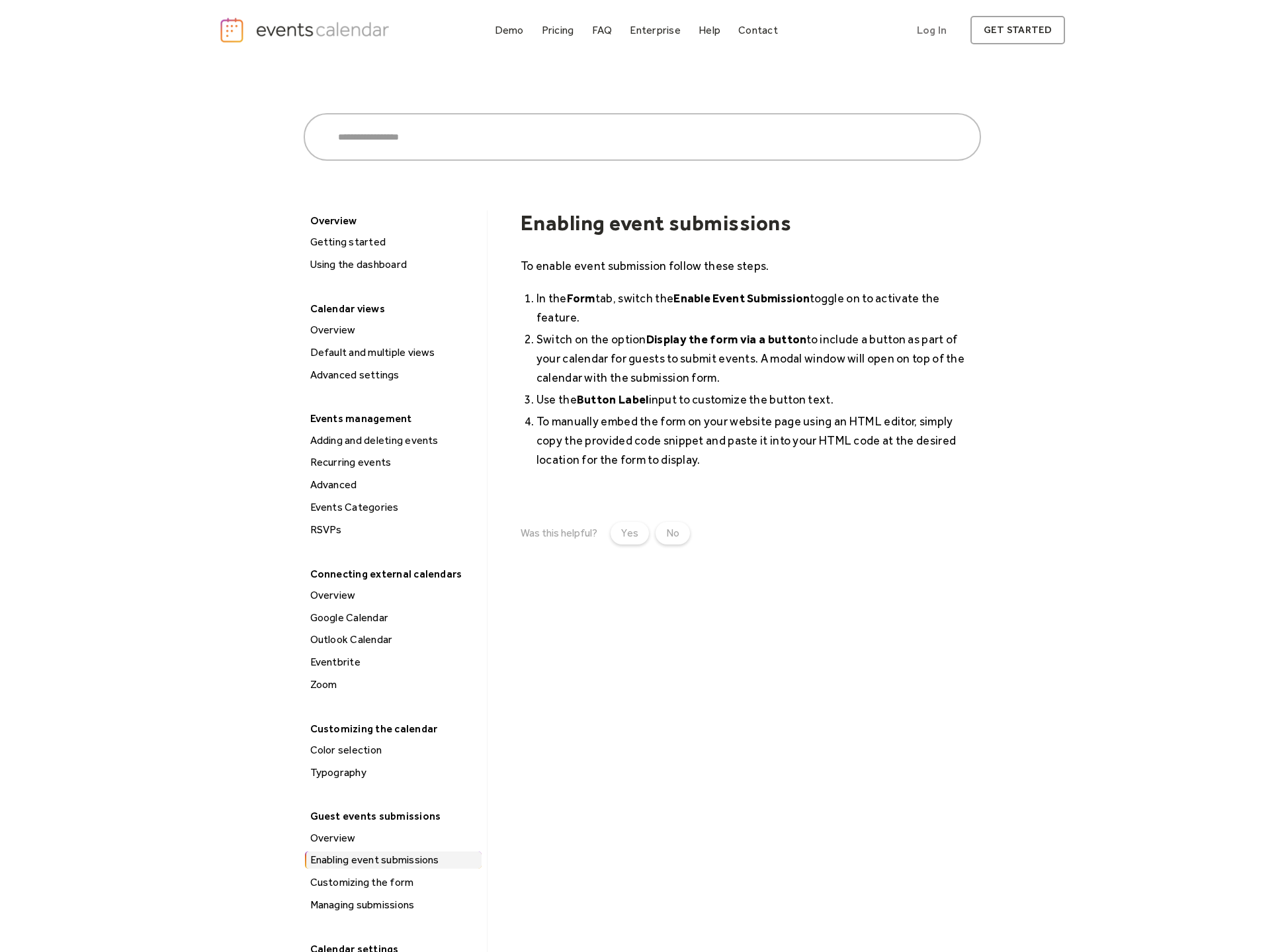
click at [374, 874] on div "Customizing the form" at bounding box center [394, 882] width 175 height 17
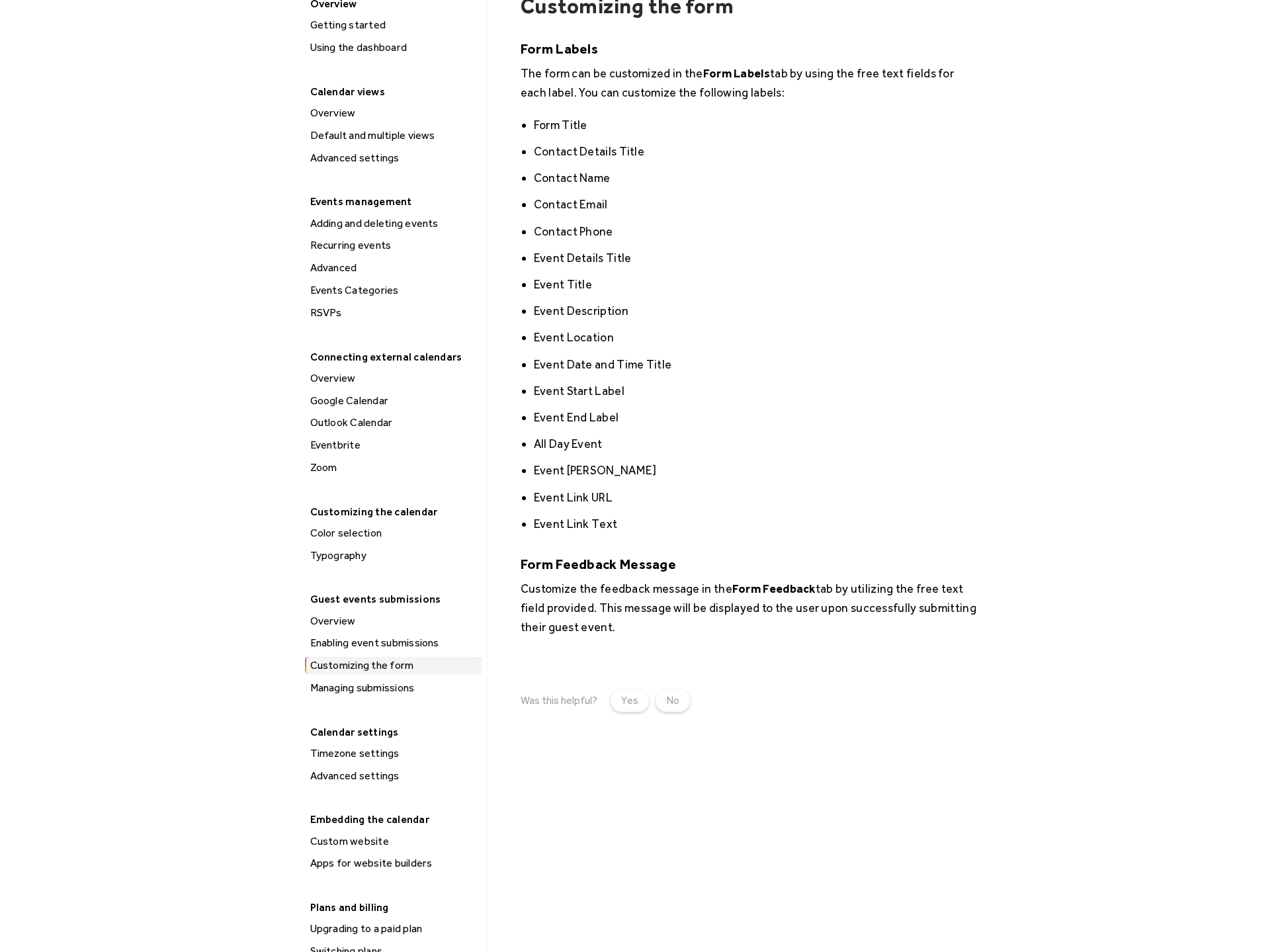
scroll to position [222, 0]
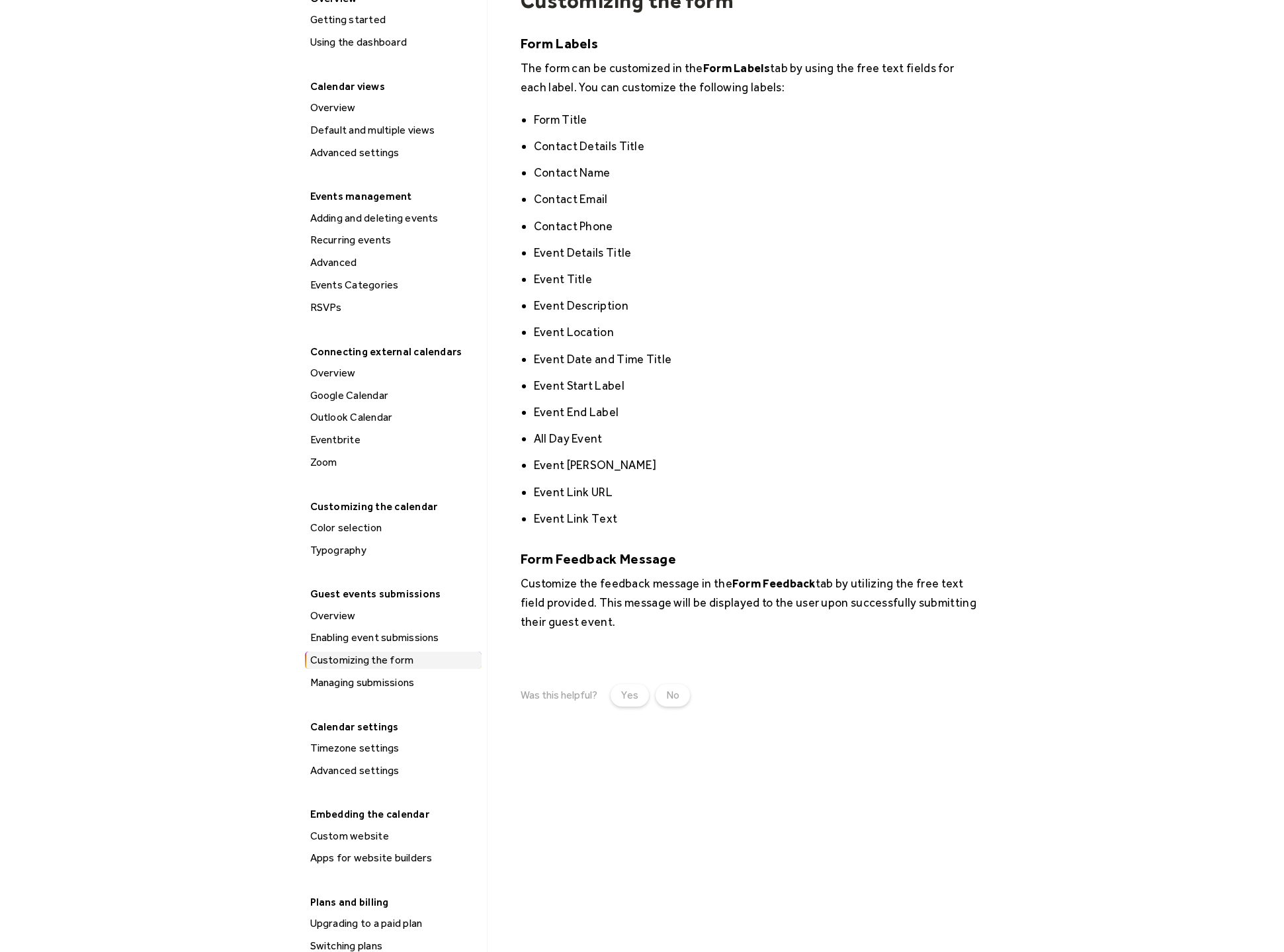
click at [389, 674] on div "Managing submissions" at bounding box center [394, 682] width 175 height 17
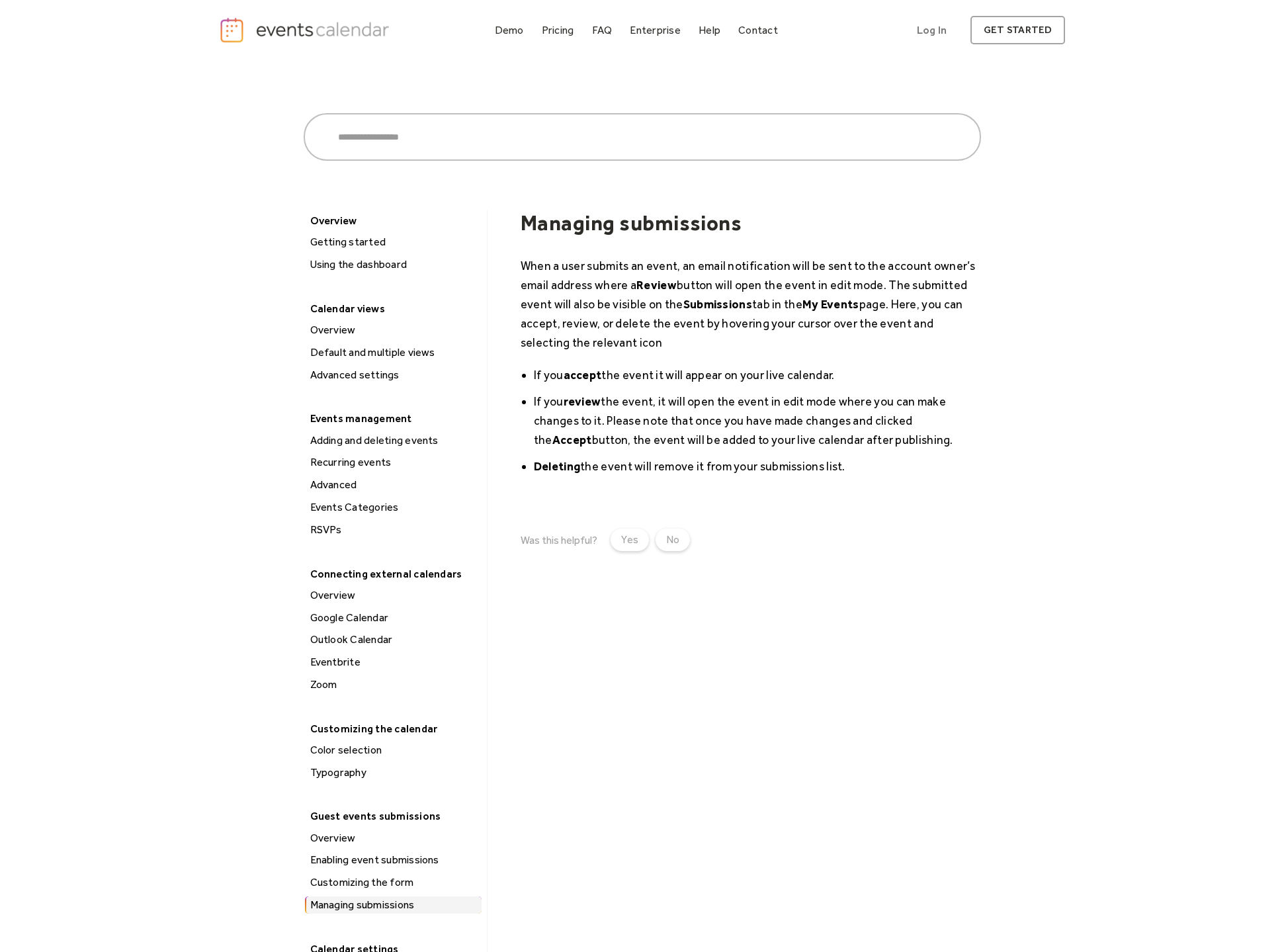
click at [408, 349] on div "Default and multiple views" at bounding box center [394, 352] width 175 height 17
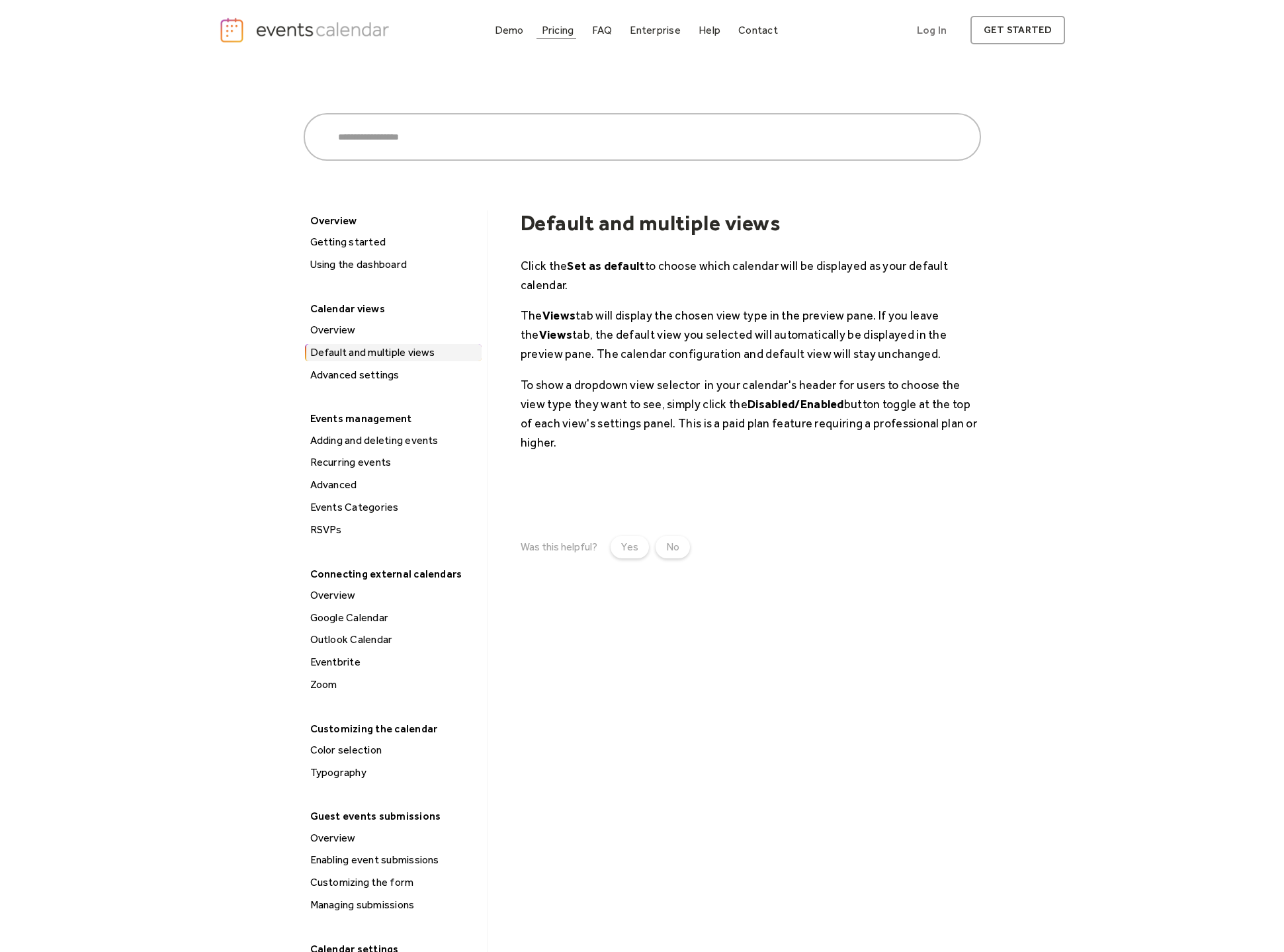
click at [549, 29] on div "Pricing" at bounding box center [558, 30] width 32 height 7
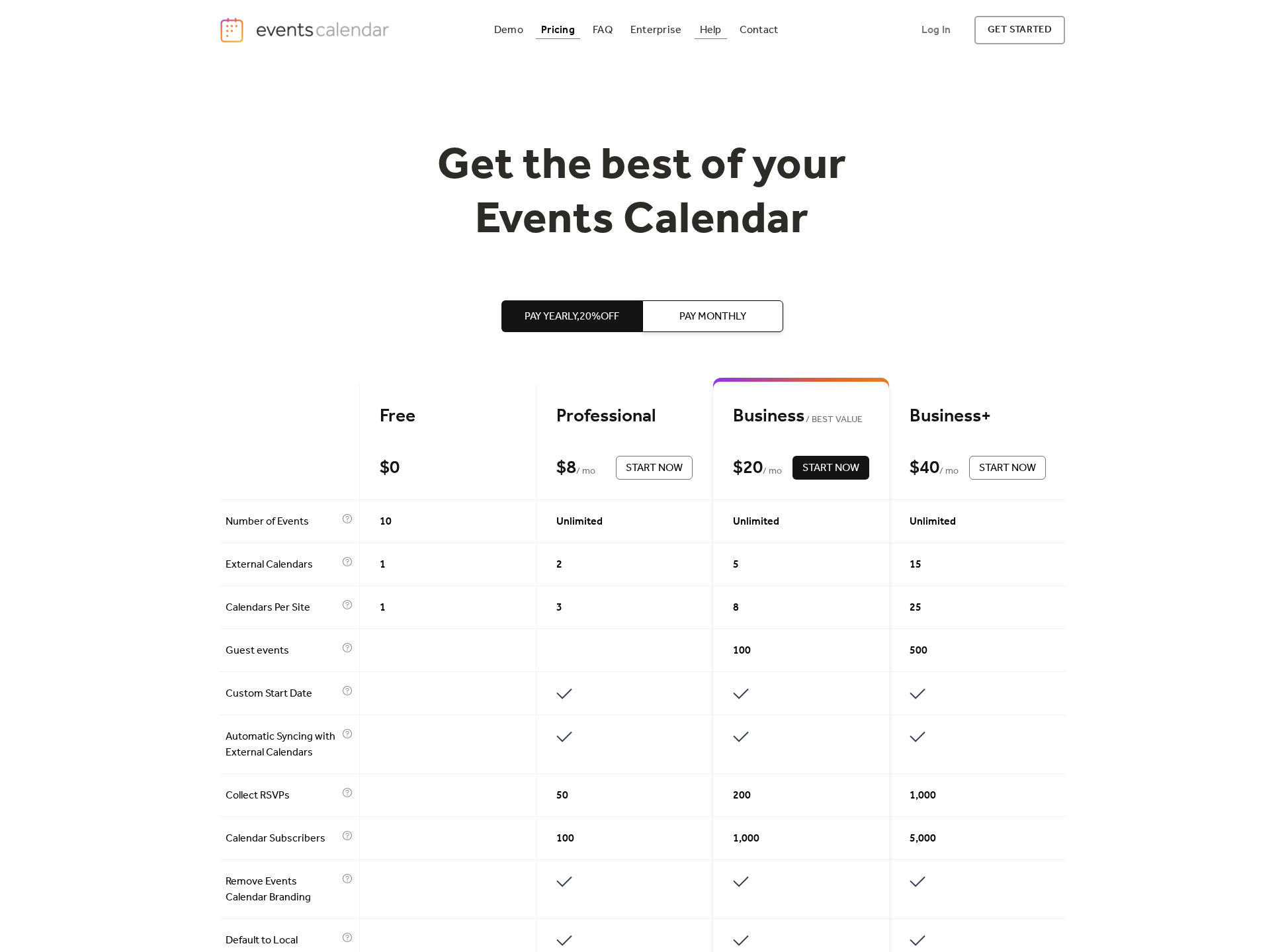
click at [715, 26] on div "Help" at bounding box center [711, 30] width 22 height 7
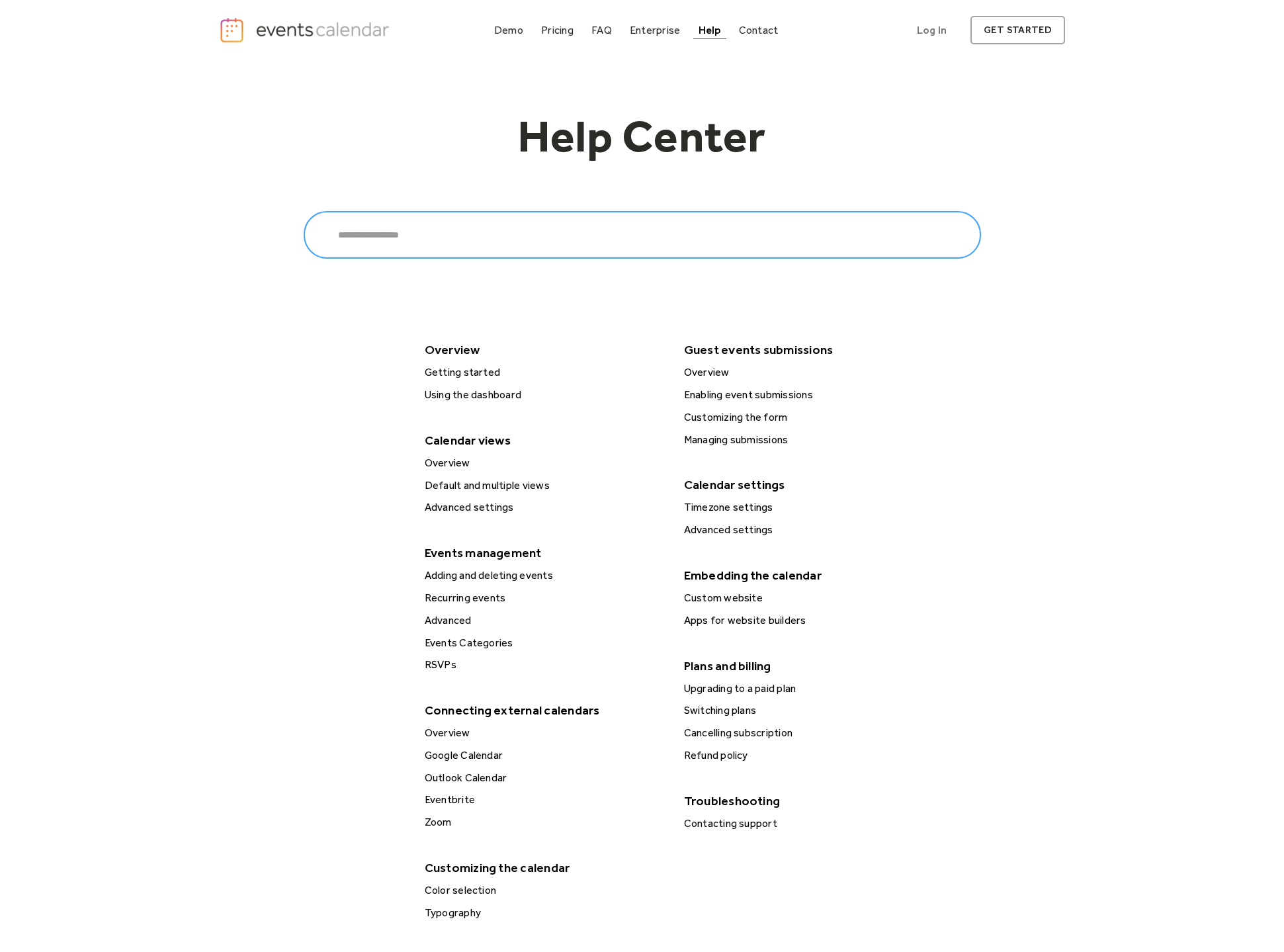
click at [618, 241] on input "Search" at bounding box center [642, 235] width 678 height 48
type input "**********"
click input "******" at bounding box center [0, 0] width 0 height 0
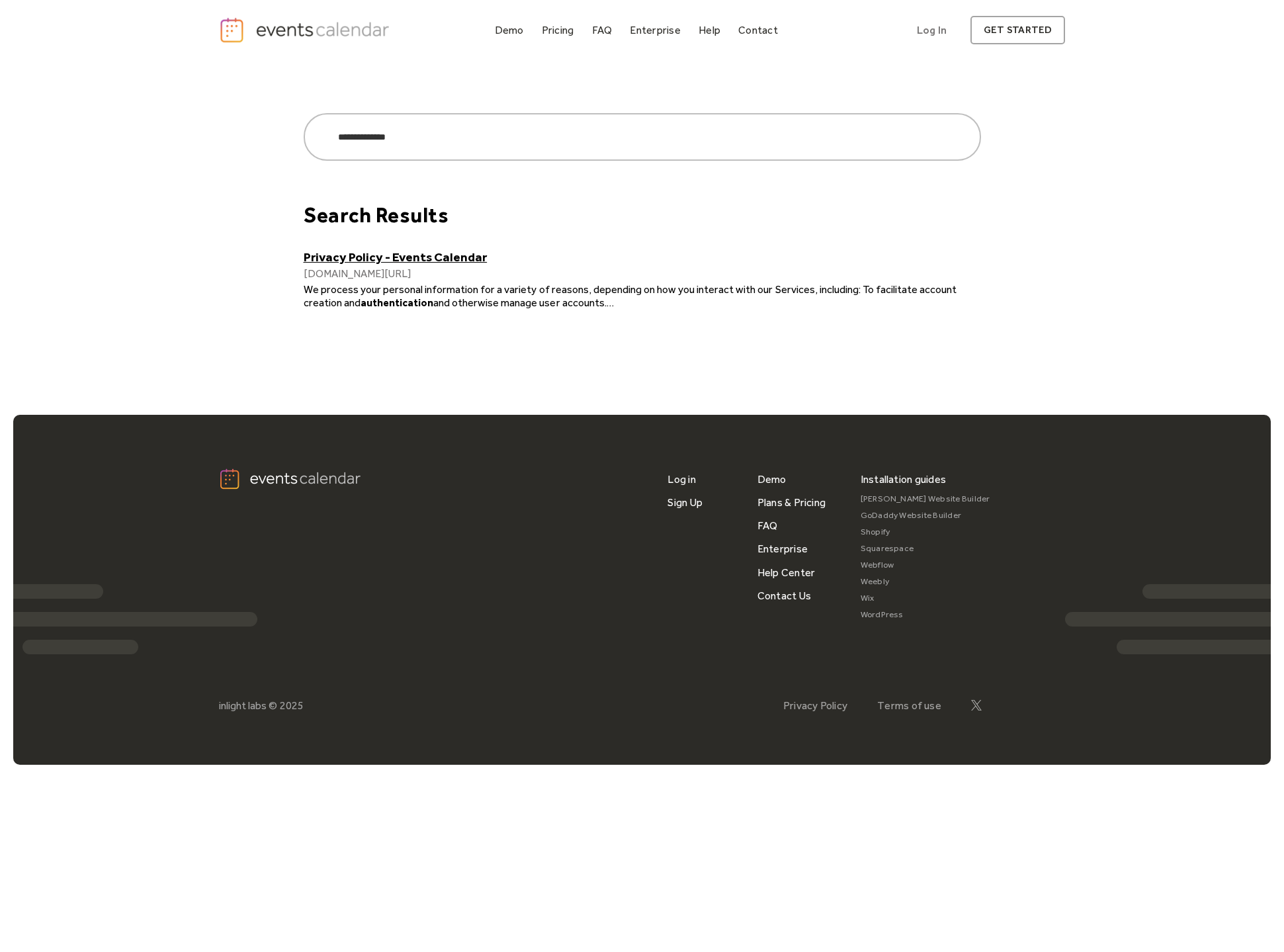
click at [465, 248] on div "Search Results Privacy Policy - Events Calendar [DOMAIN_NAME][URL] We process y…" at bounding box center [642, 240] width 678 height 138
click at [453, 254] on link "Privacy Policy - Events Calendar" at bounding box center [642, 257] width 678 height 15
click at [512, 31] on div "Demo" at bounding box center [509, 30] width 29 height 7
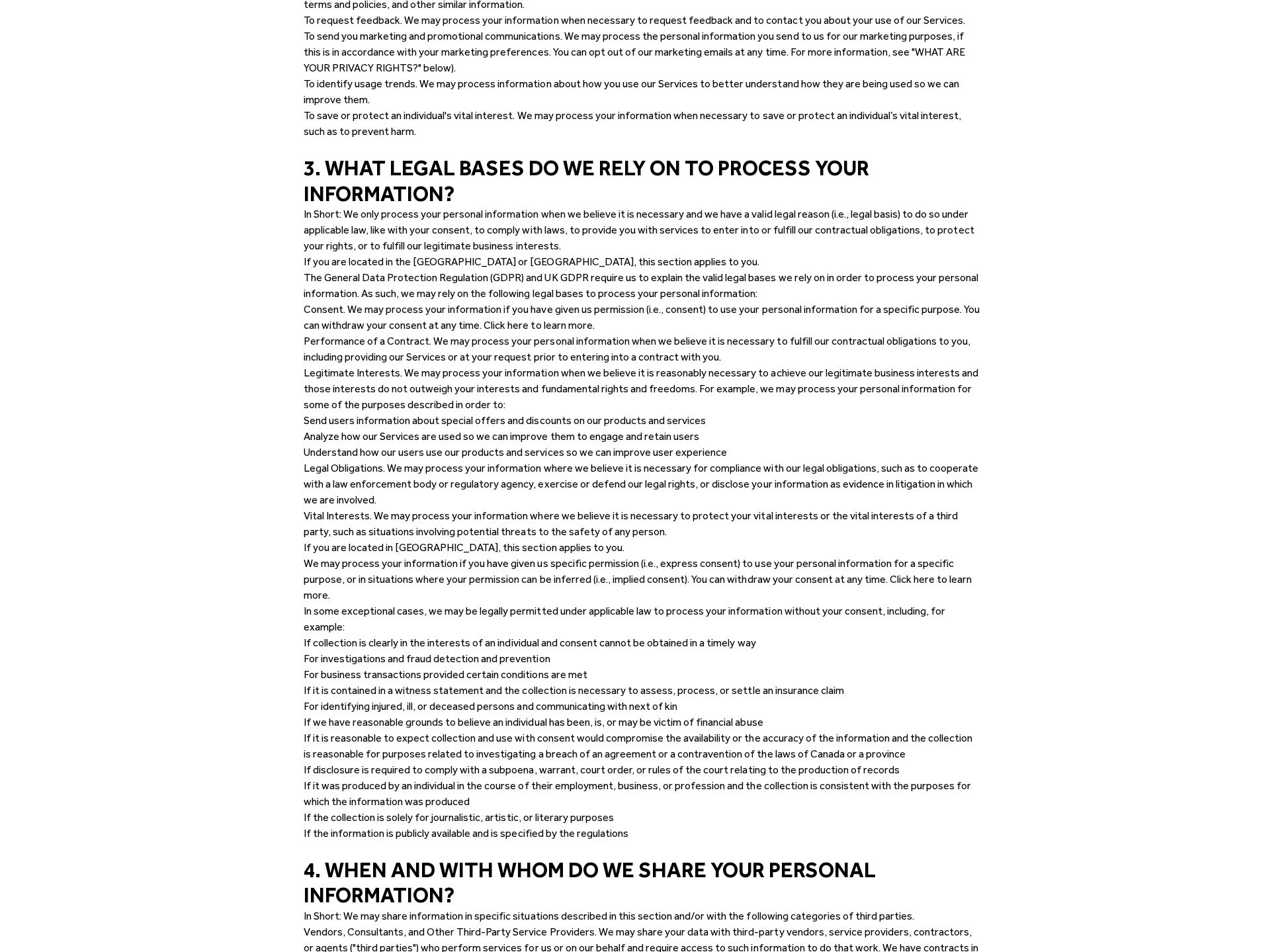
scroll to position [1841, 0]
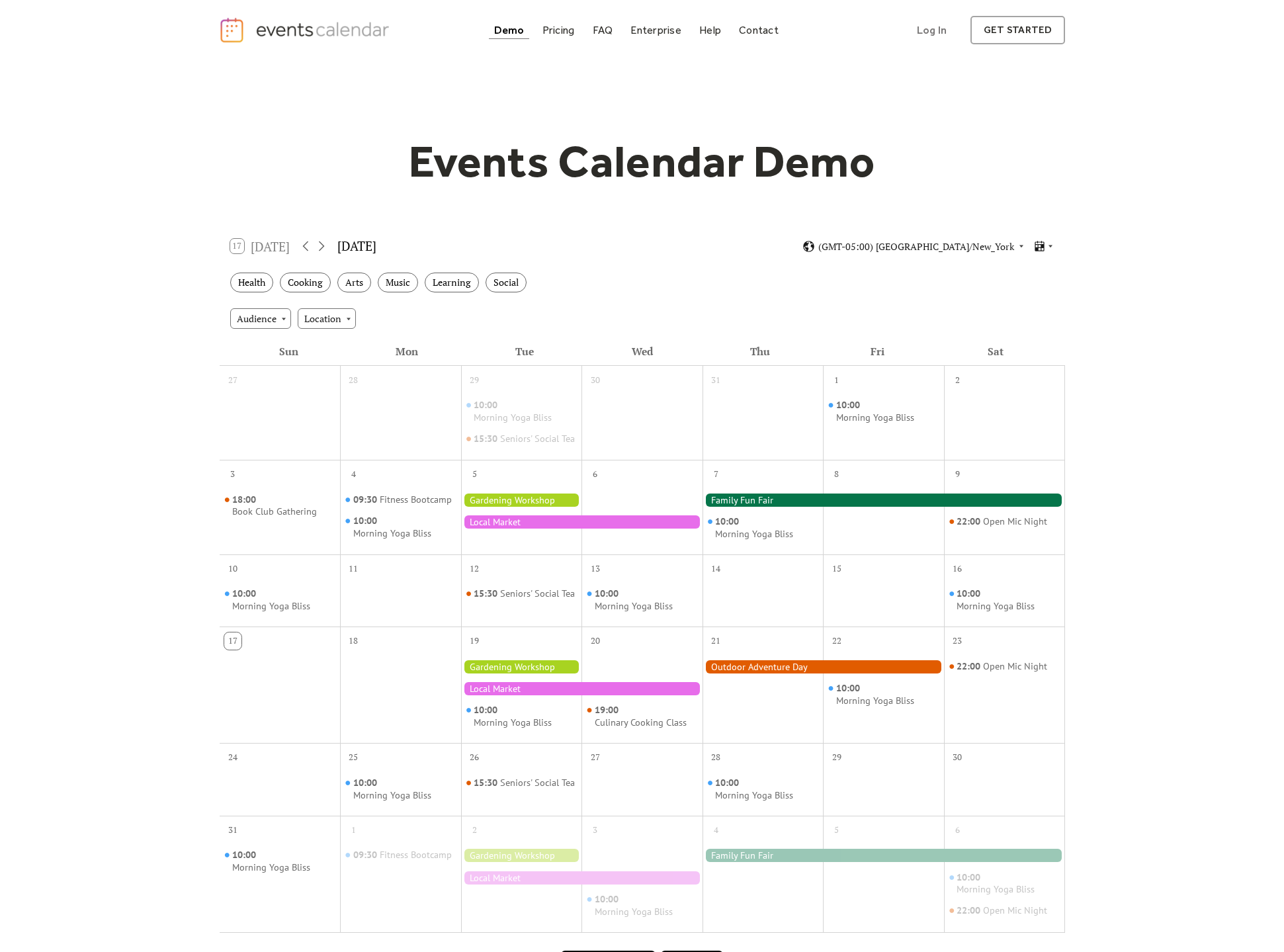
click at [884, 238] on div "17 [DATE] [DATE] (GMT-05:00) [GEOGRAPHIC_DATA]/New_York" at bounding box center [642, 246] width 845 height 35
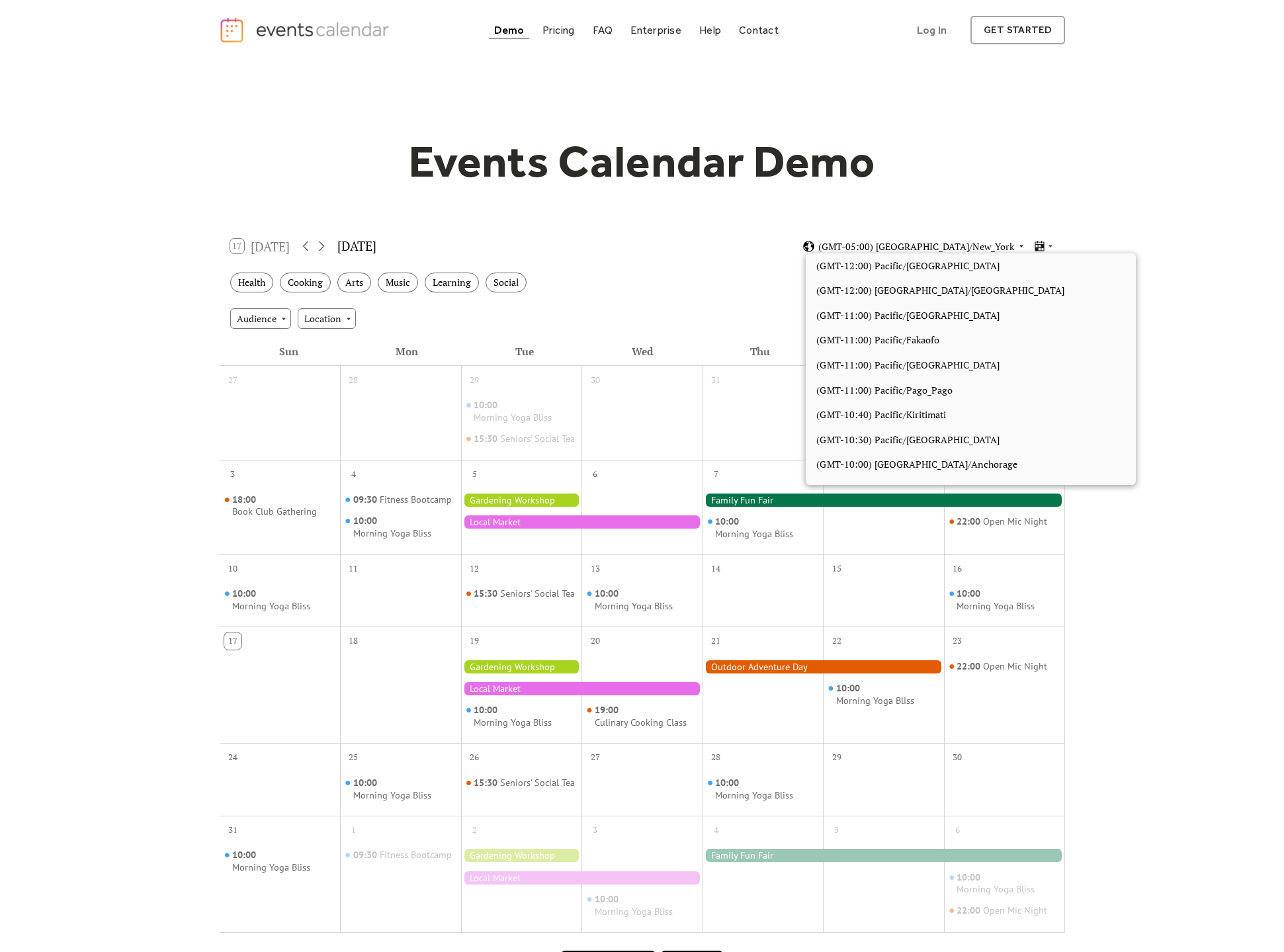
click at [901, 242] on span "(GMT-05:00) [GEOGRAPHIC_DATA]/New_York" at bounding box center [916, 246] width 196 height 10
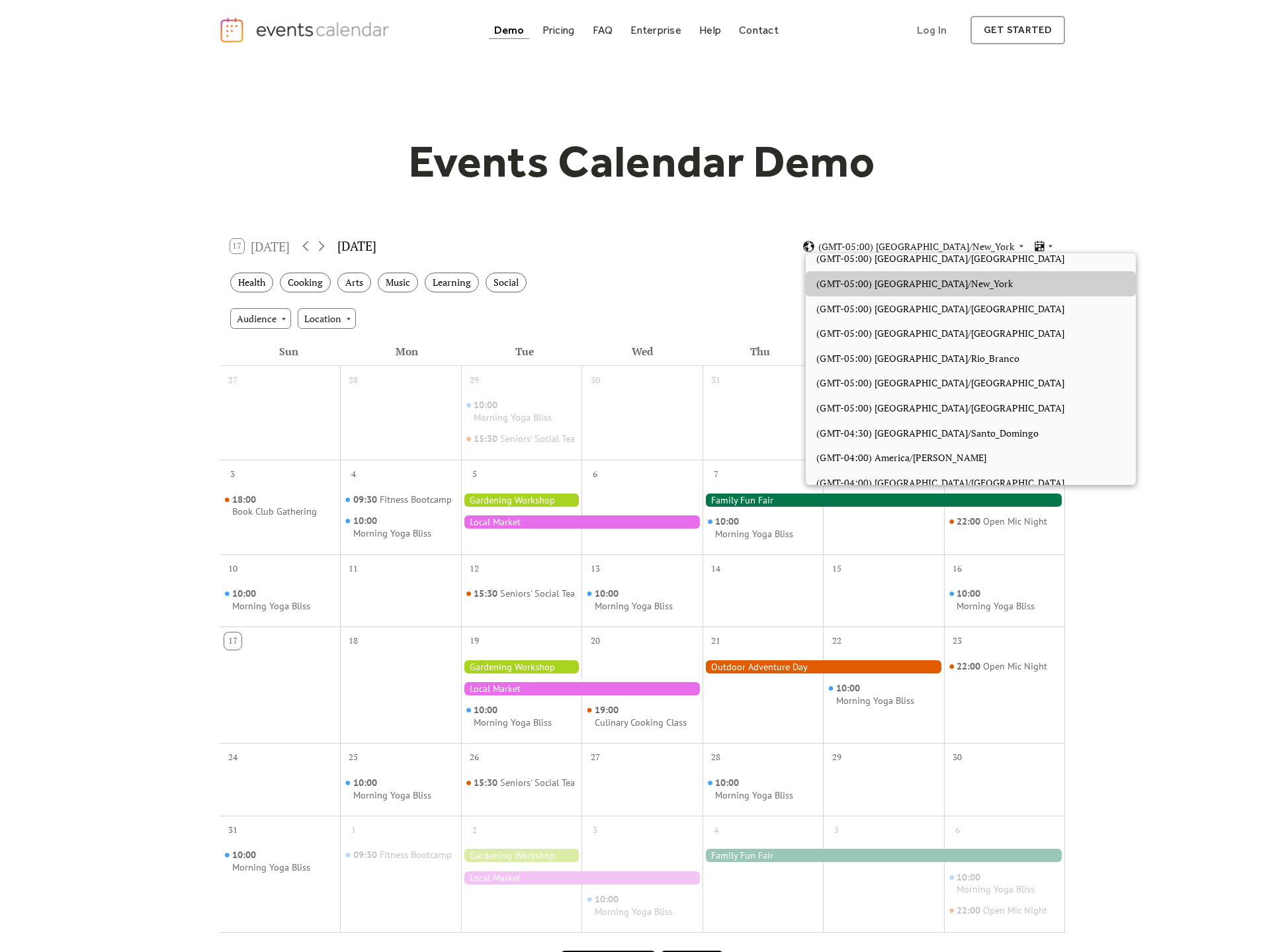
click at [890, 194] on div "Events Calendar Demo Loading the Events Calendar..." at bounding box center [642, 559] width 847 height 998
